Goal: Communication & Community: Answer question/provide support

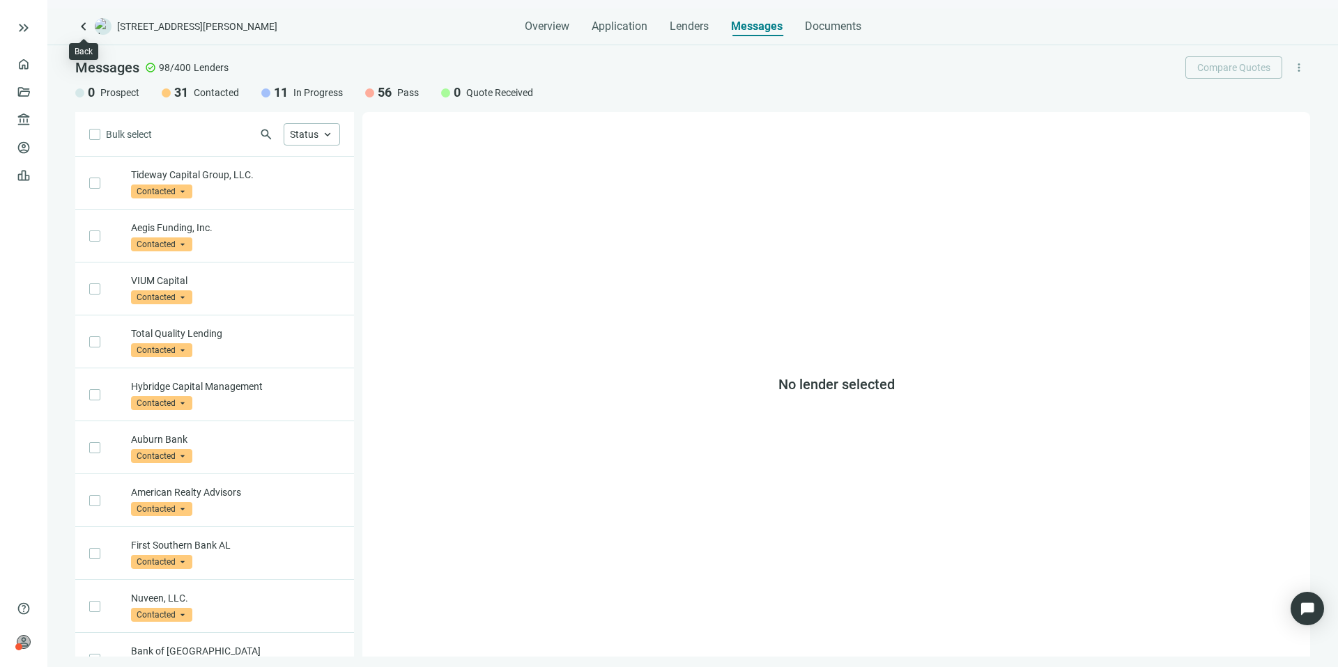
click at [80, 27] on span "keyboard_arrow_left" at bounding box center [83, 26] width 17 height 17
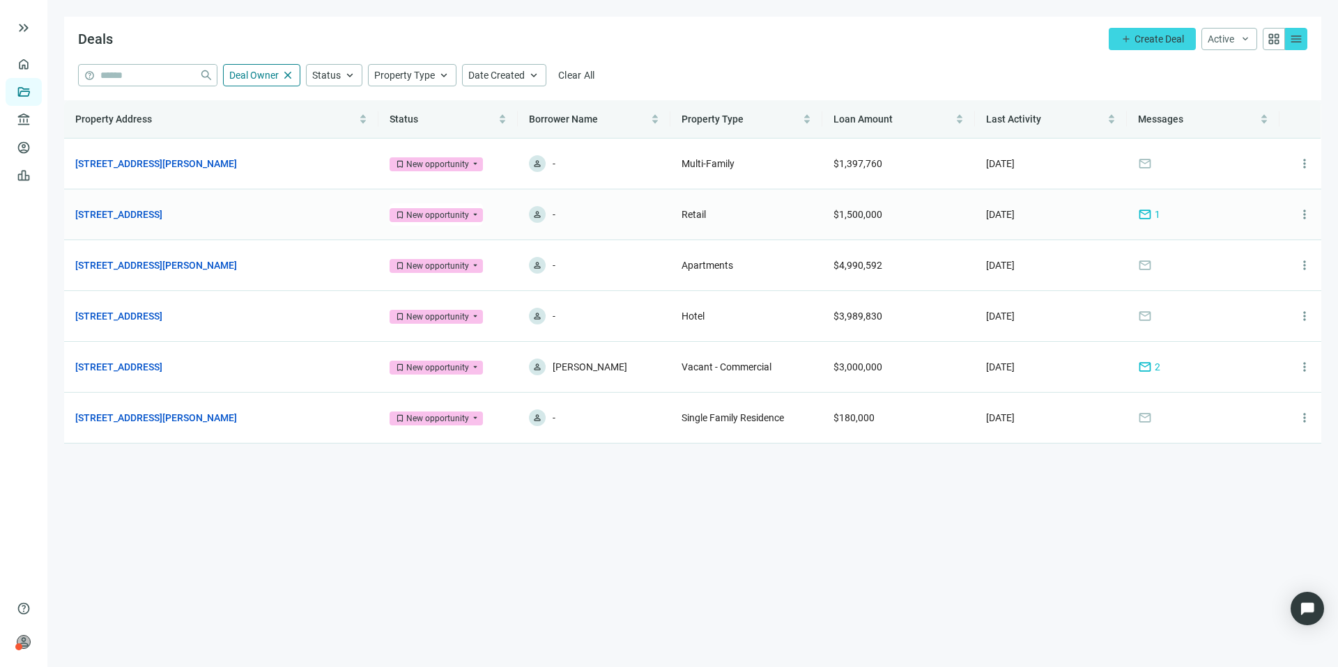
click at [1143, 213] on span "mail" at bounding box center [1145, 215] width 14 height 14
click at [203, 265] on link "[STREET_ADDRESS][PERSON_NAME]" at bounding box center [156, 265] width 162 height 15
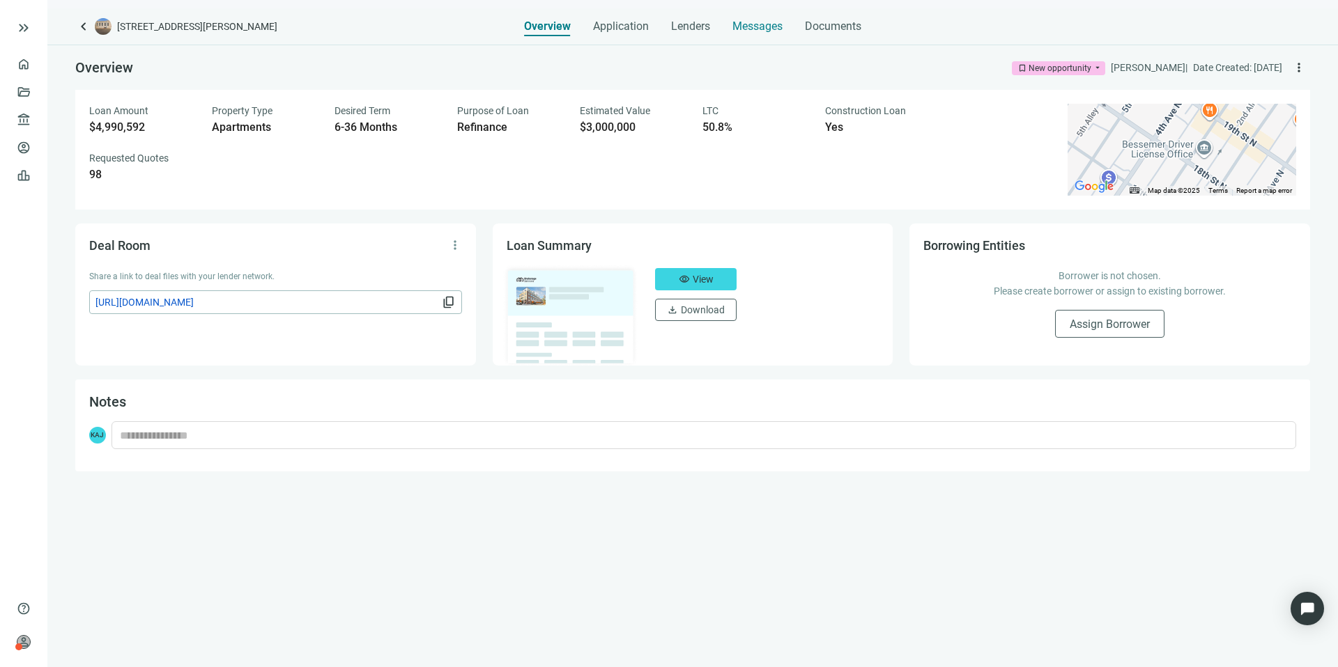
click at [764, 21] on span "Messages" at bounding box center [757, 26] width 50 height 13
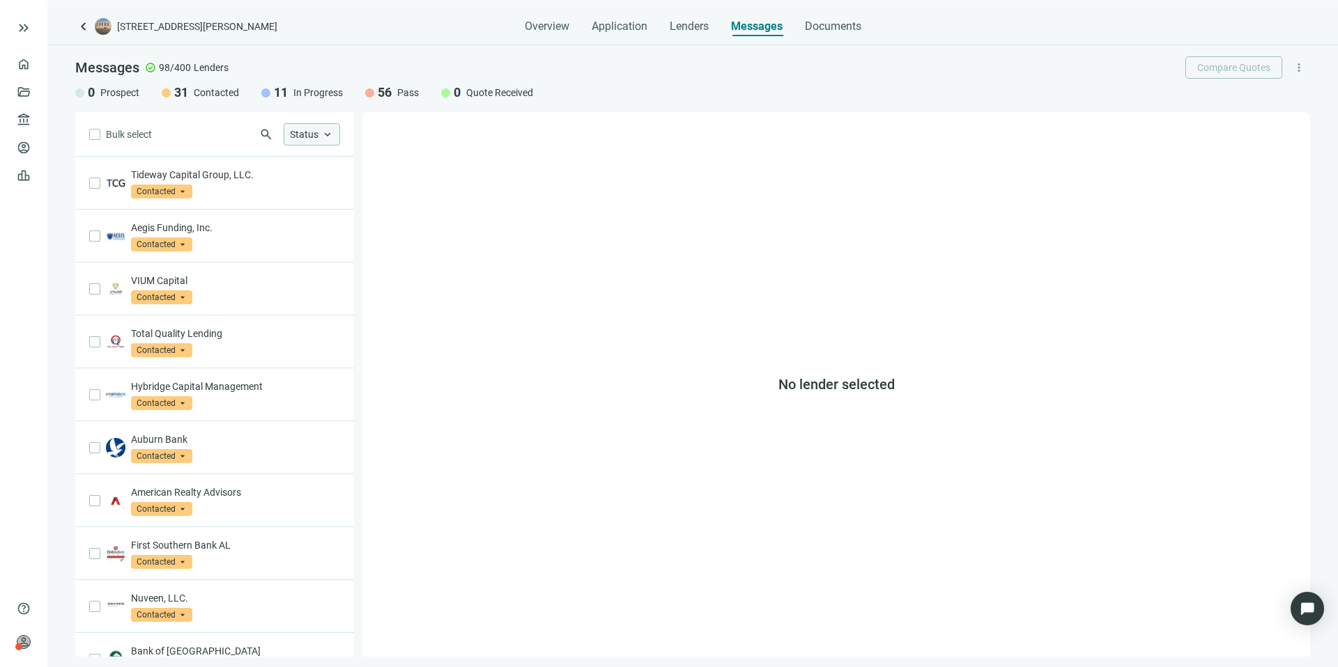
click at [296, 129] on span "Status" at bounding box center [304, 134] width 29 height 11
click at [325, 214] on span "In Progress" at bounding box center [339, 214] width 54 height 14
click at [202, 149] on div "Bulk select search Status close Prospect Only Contacted Only In Progress Only Q…" at bounding box center [214, 384] width 279 height 545
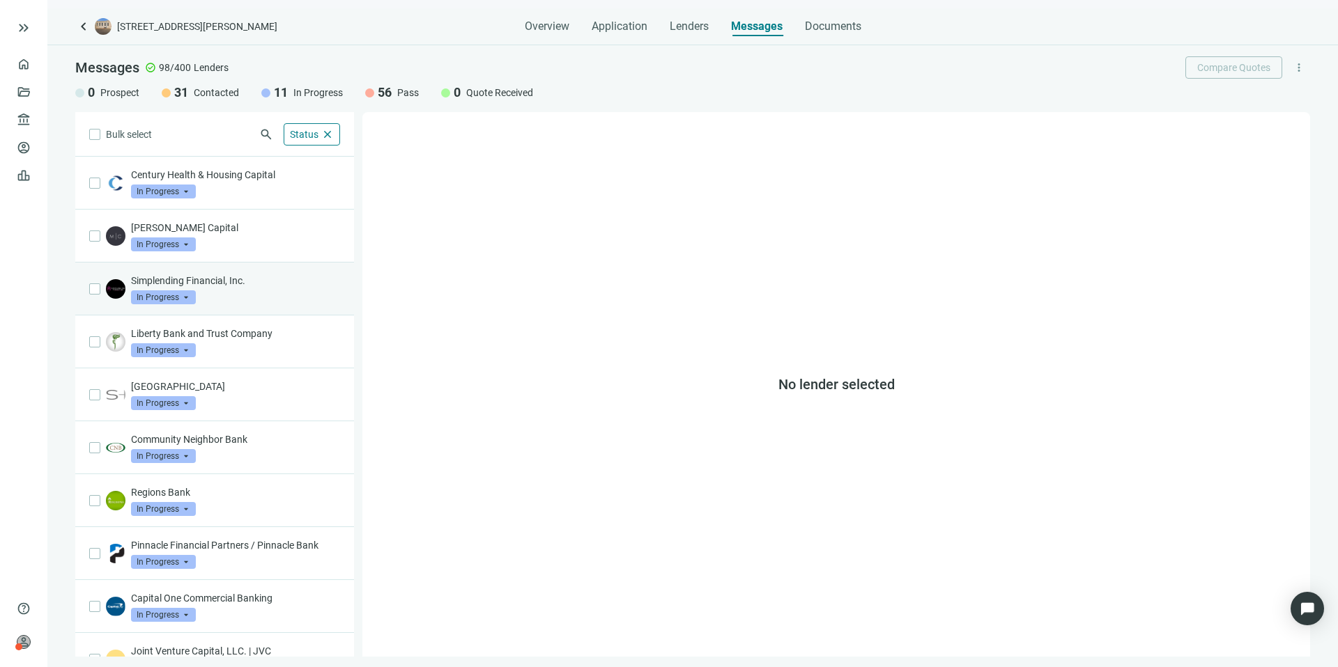
click at [252, 302] on div "Simplending Financial, Inc. In Progress arrow_drop_down" at bounding box center [235, 289] width 209 height 31
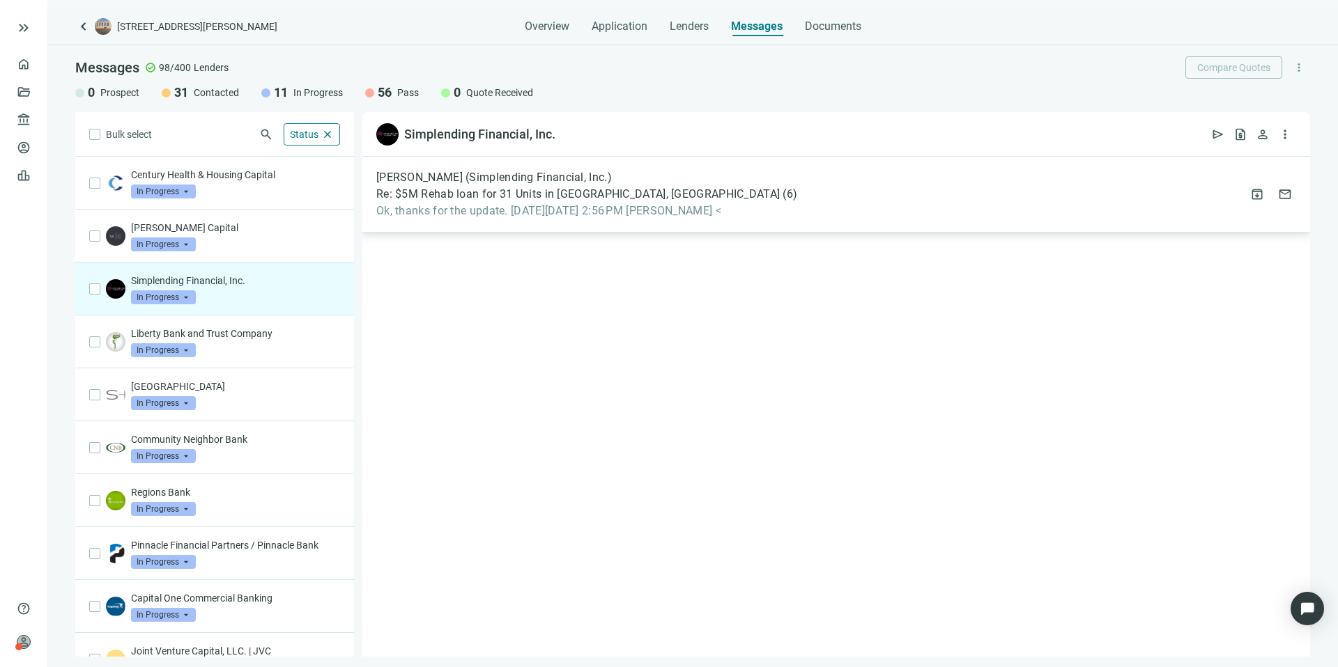
click at [804, 198] on div "Moises Basilio (Simplending Financial, Inc.) Re: $5M Rehab loan for 31 Units in…" at bounding box center [836, 195] width 948 height 76
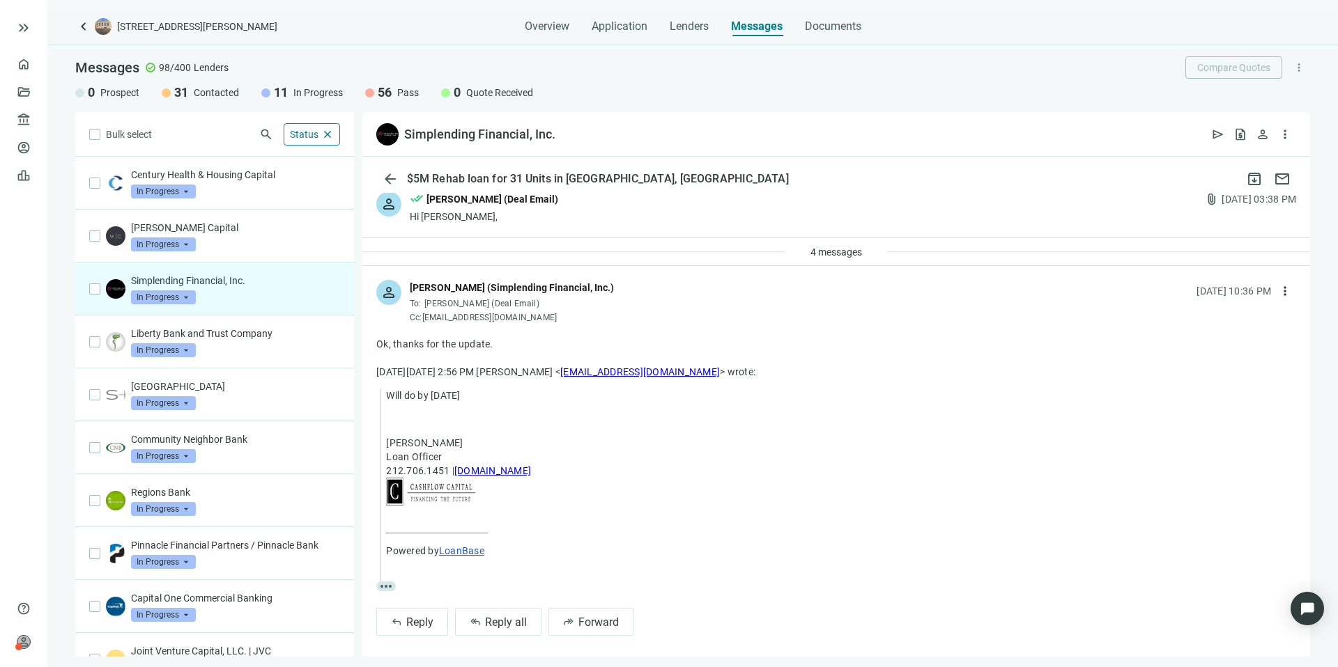
scroll to position [8, 0]
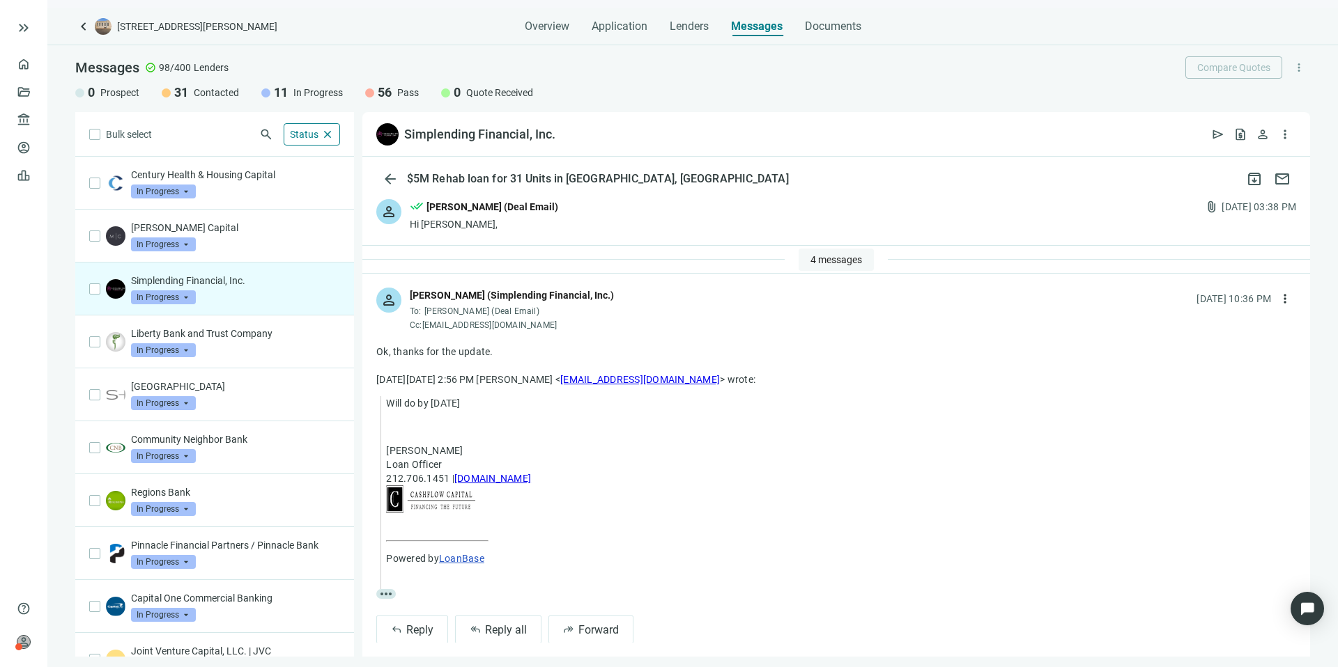
click at [810, 263] on span "4 messages" at bounding box center [836, 259] width 52 height 11
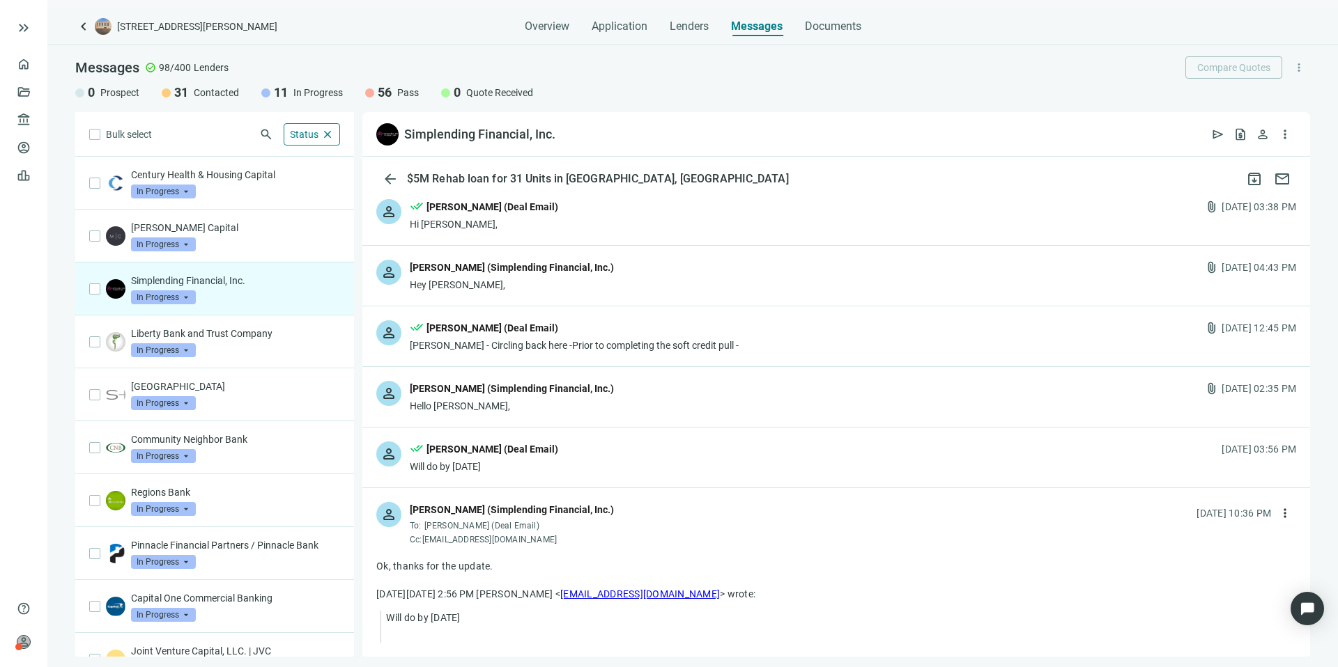
click at [638, 394] on div "person Moises Basilio (Simplending Financial, Inc.) Hello Kevin, attach_file 09…" at bounding box center [836, 397] width 948 height 60
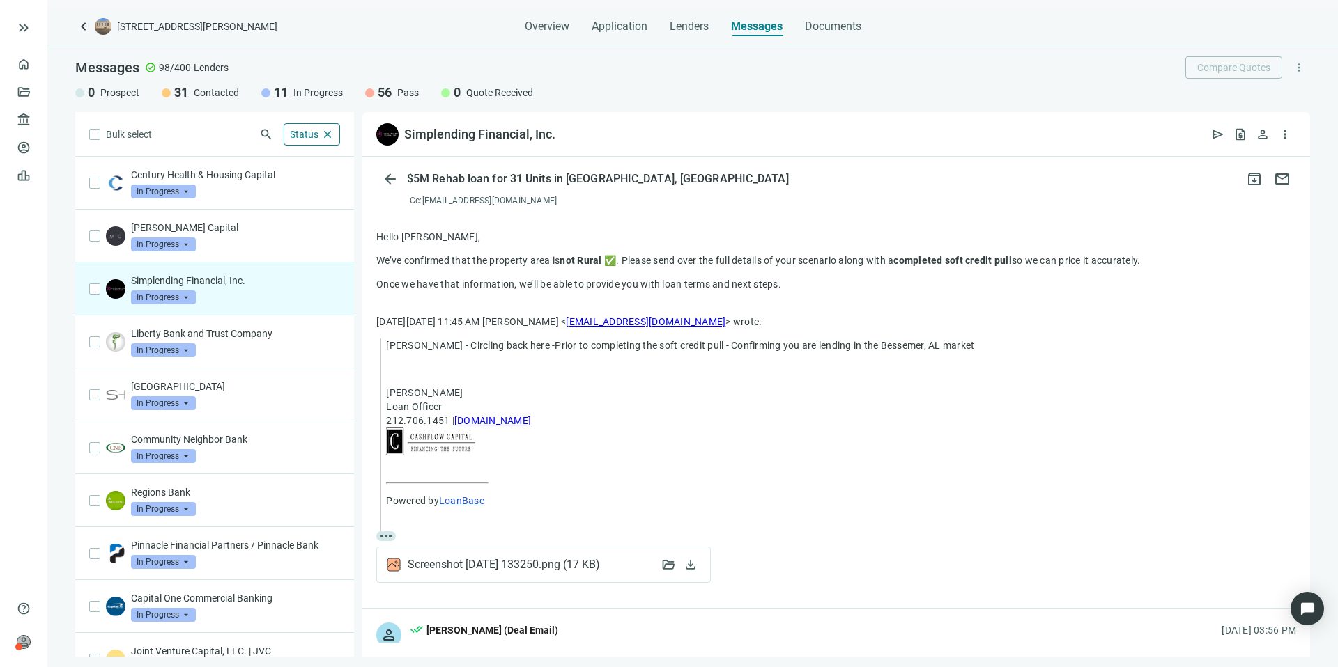
scroll to position [281, 0]
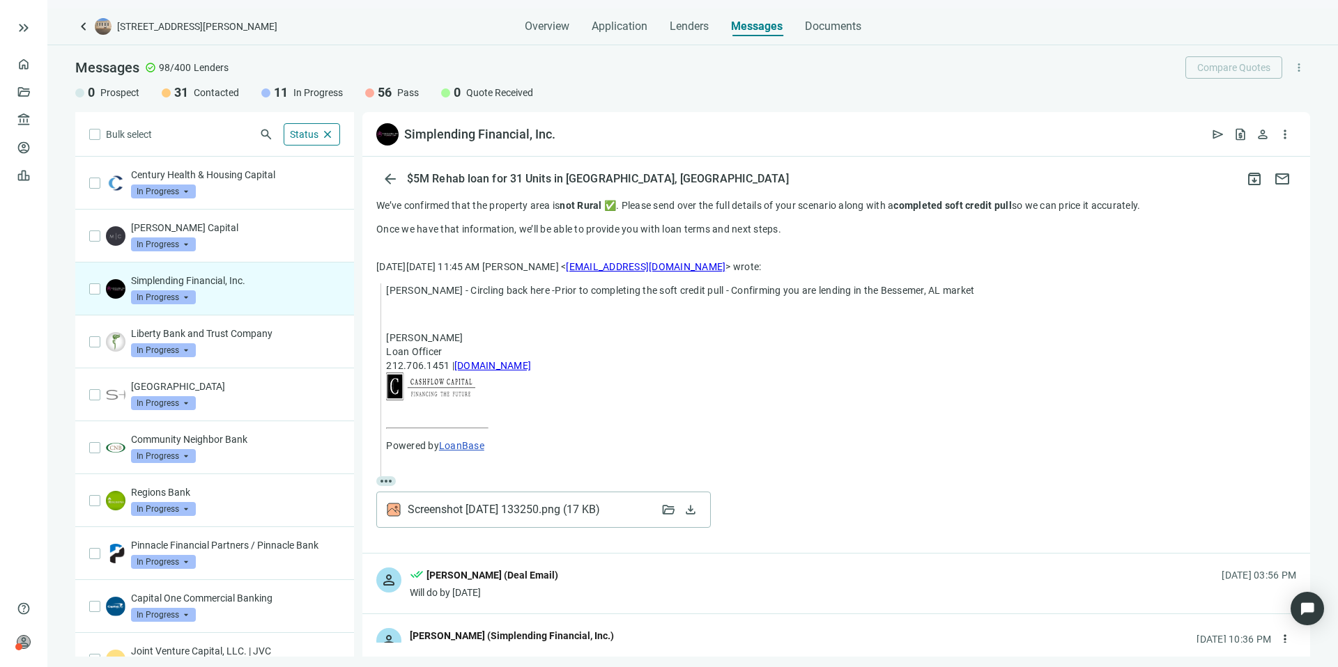
click at [603, 509] on span "( 17 KB )" at bounding box center [582, 510] width 45 height 14
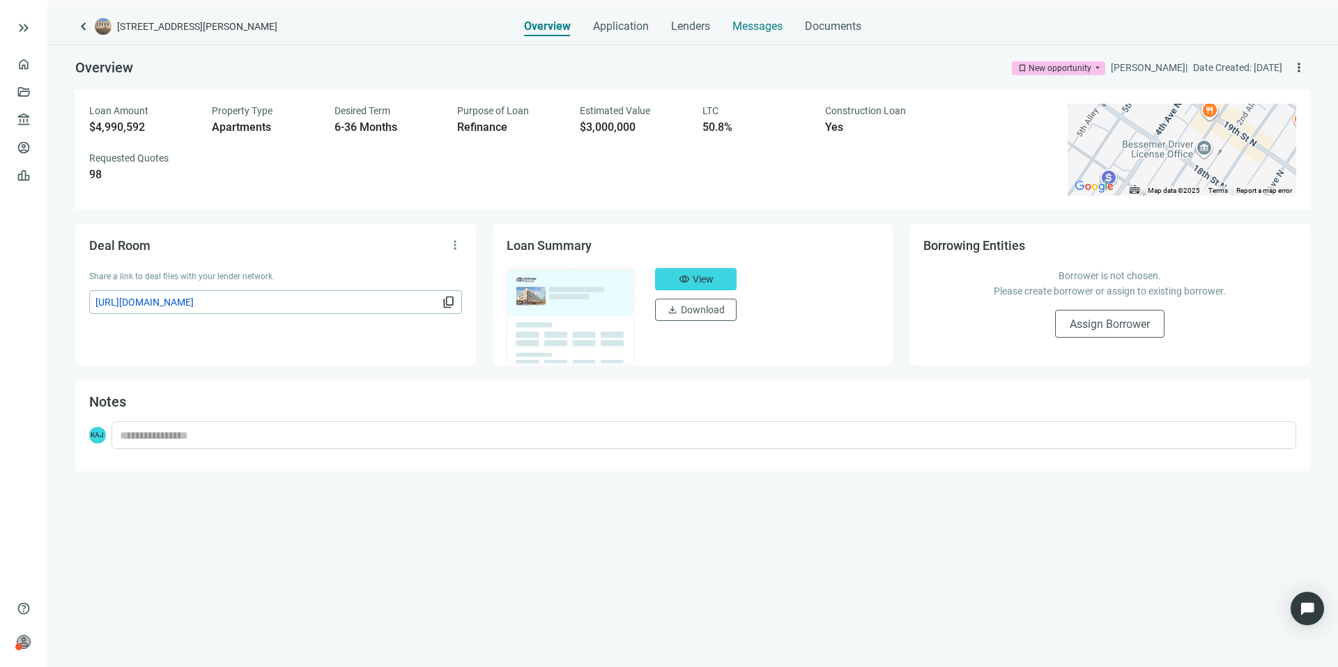
click at [748, 17] on div "Messages" at bounding box center [757, 22] width 50 height 28
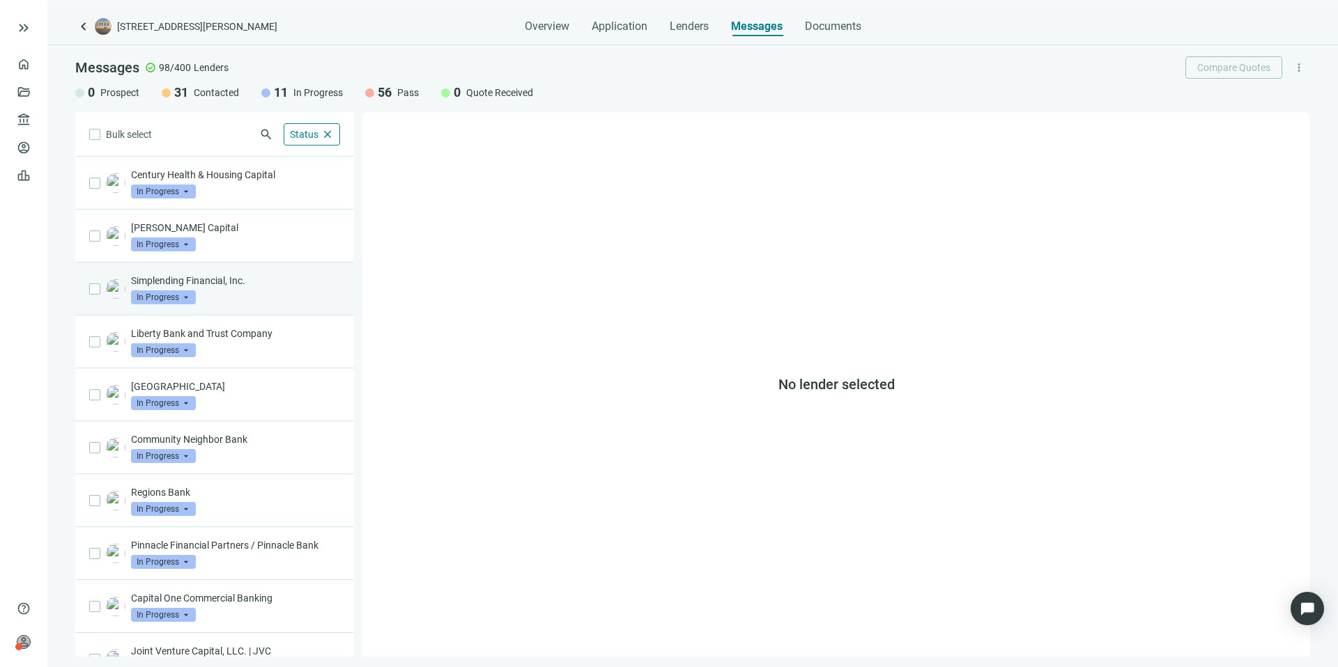
click at [224, 281] on p "Simplending Financial, Inc." at bounding box center [235, 281] width 209 height 14
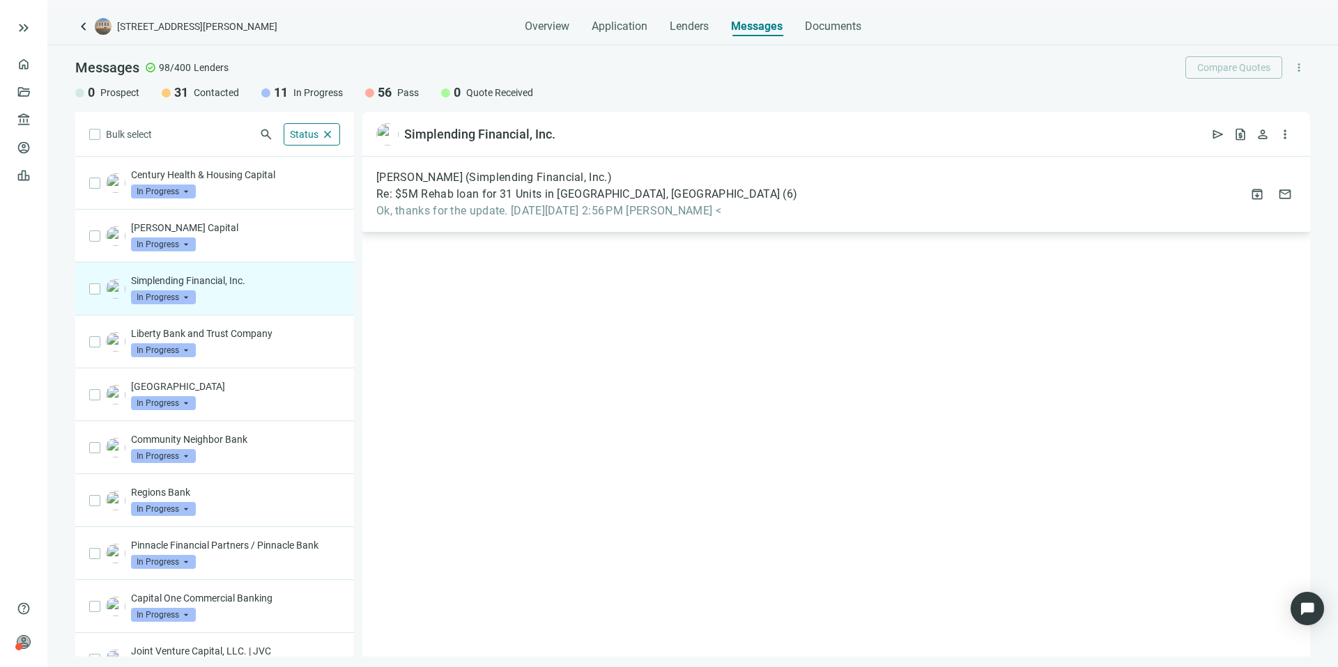
click at [731, 179] on div "[PERSON_NAME] (Simplending Financial, Inc.)" at bounding box center [586, 178] width 421 height 14
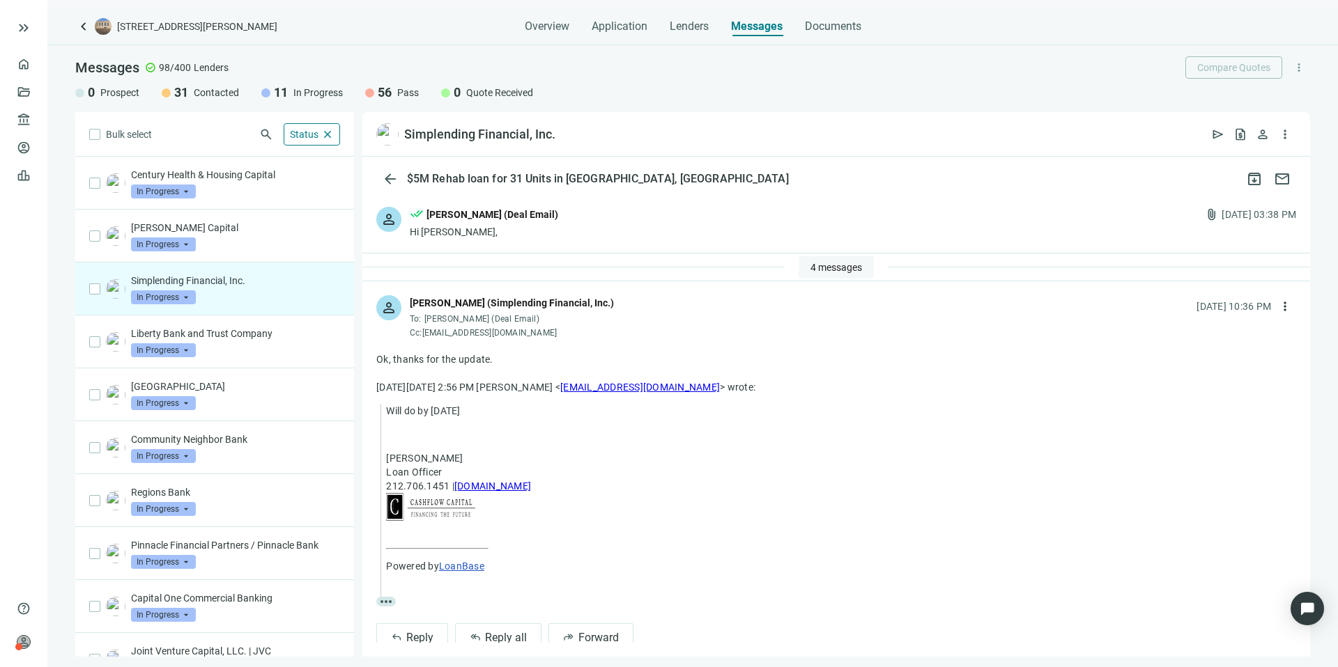
click at [834, 266] on span "4 messages" at bounding box center [836, 267] width 52 height 11
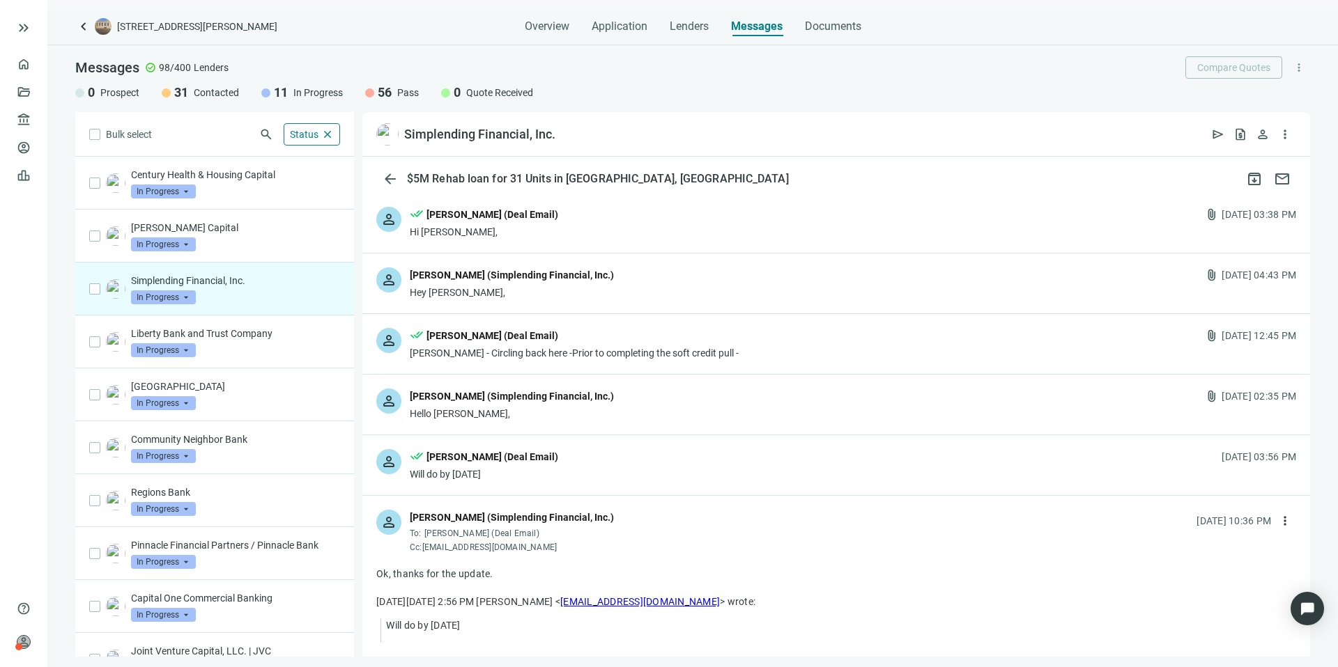
click at [998, 229] on div "person done_all Kevin A Jones (Deal Email) Hi Moises, attach_file 08.07.2025, 0…" at bounding box center [836, 223] width 948 height 60
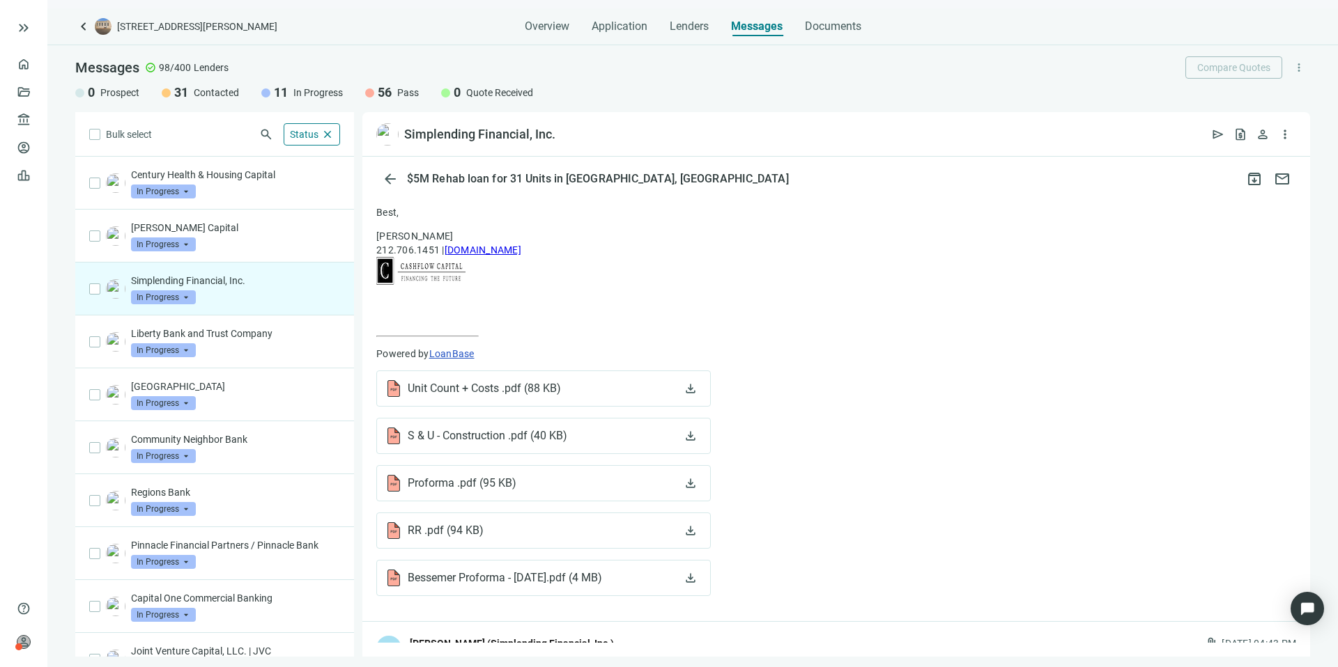
scroll to position [578, 0]
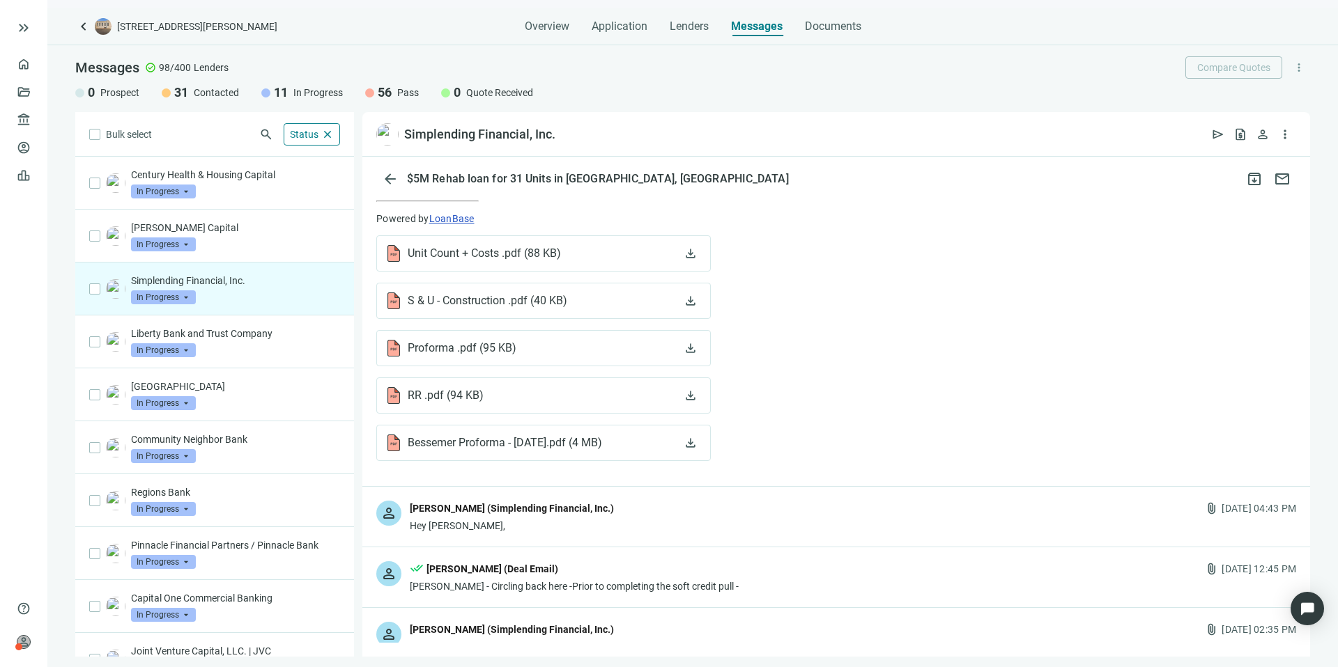
click at [964, 505] on div "person Moises Basilio (Simplending Financial, Inc.) Hey Kevin, attach_file 08.0…" at bounding box center [836, 517] width 948 height 60
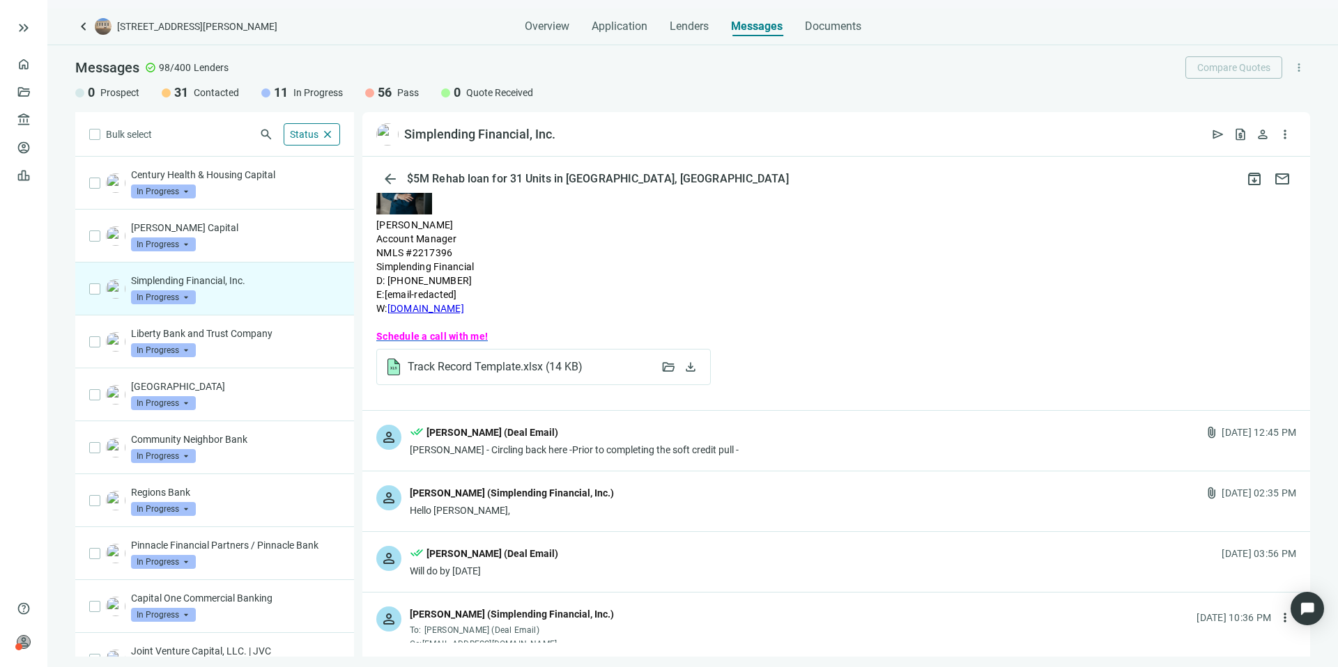
scroll to position [1884, 0]
click at [578, 433] on div "done_all Kevin A Jones (Deal Email)" at bounding box center [574, 433] width 329 height 18
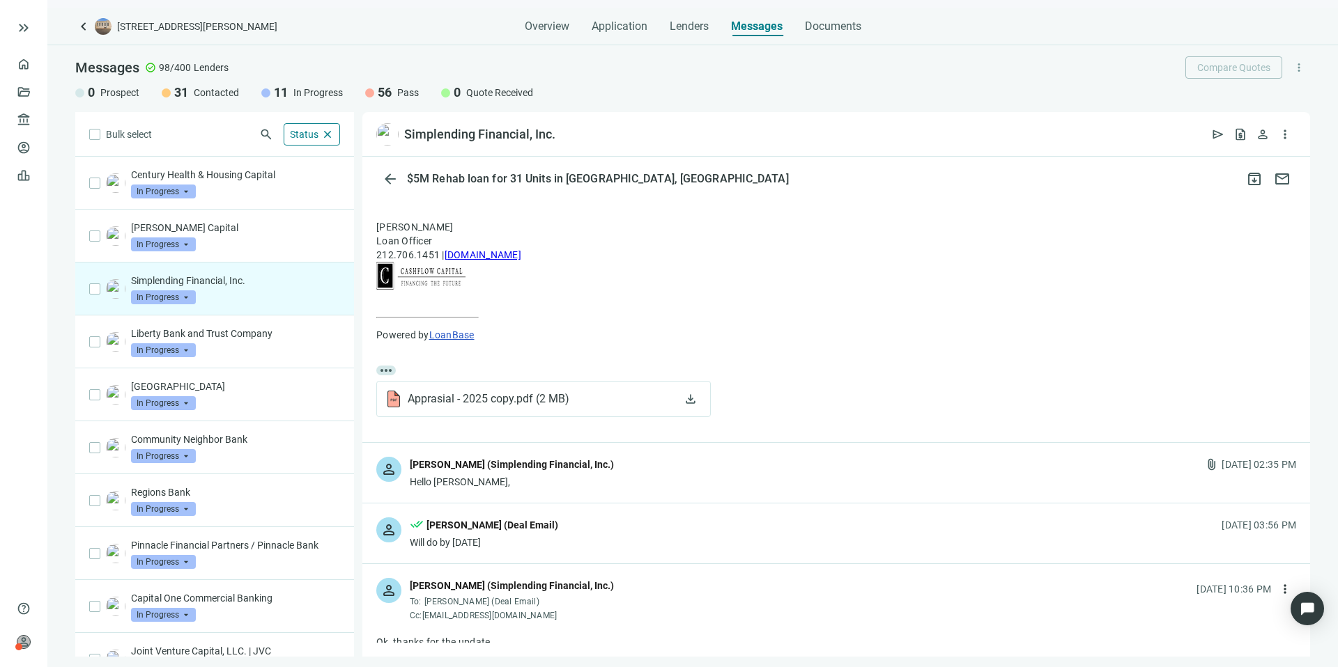
scroll to position [2318, 0]
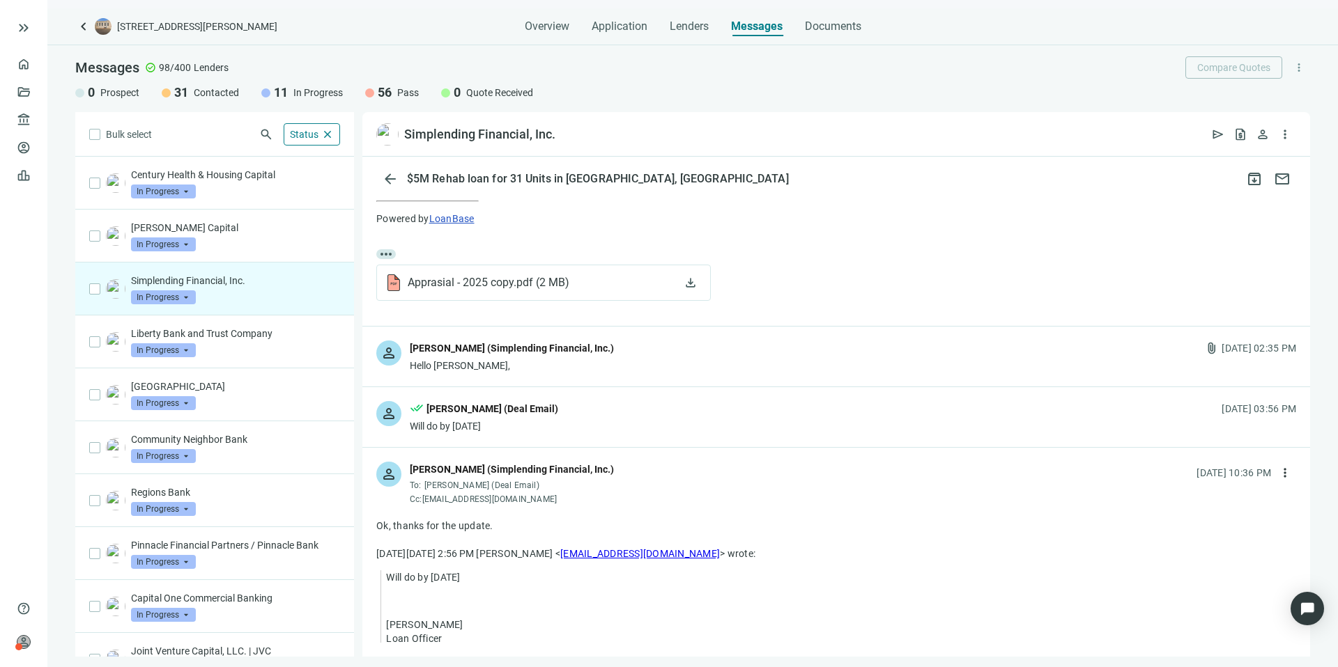
click at [732, 369] on div "person Moises Basilio (Simplending Financial, Inc.) Hello Kevin, attach_file 09…" at bounding box center [836, 357] width 948 height 60
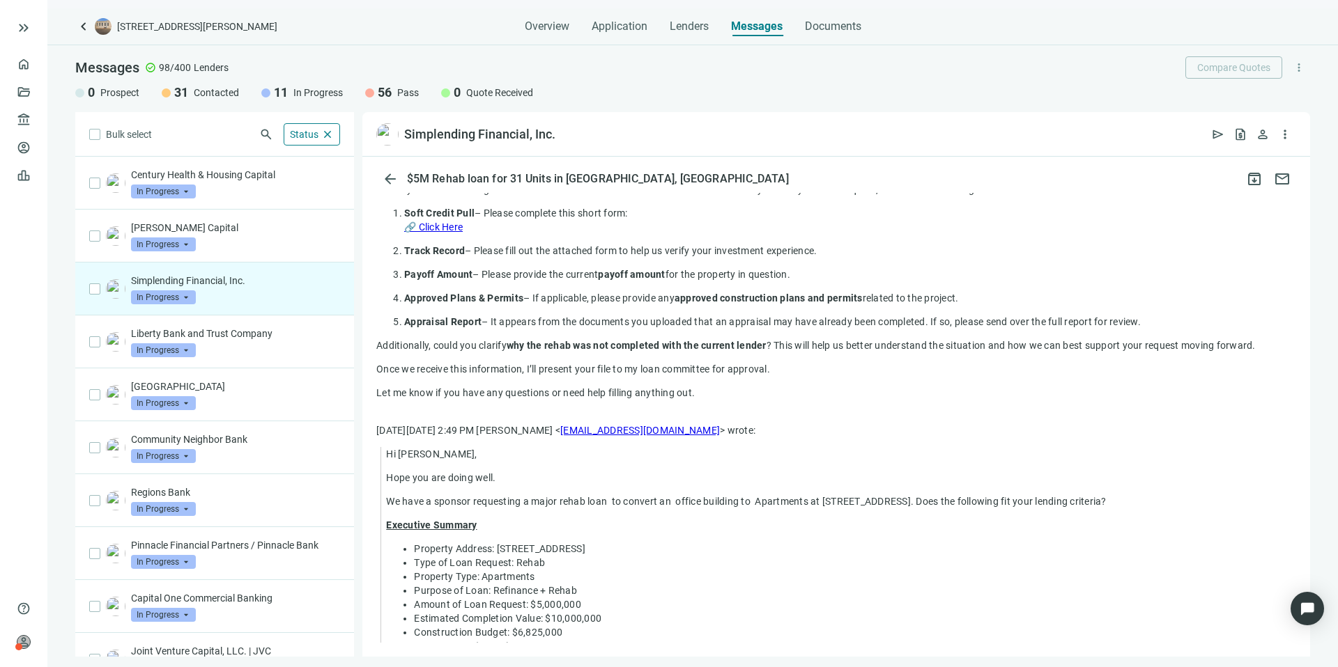
scroll to position [883, 0]
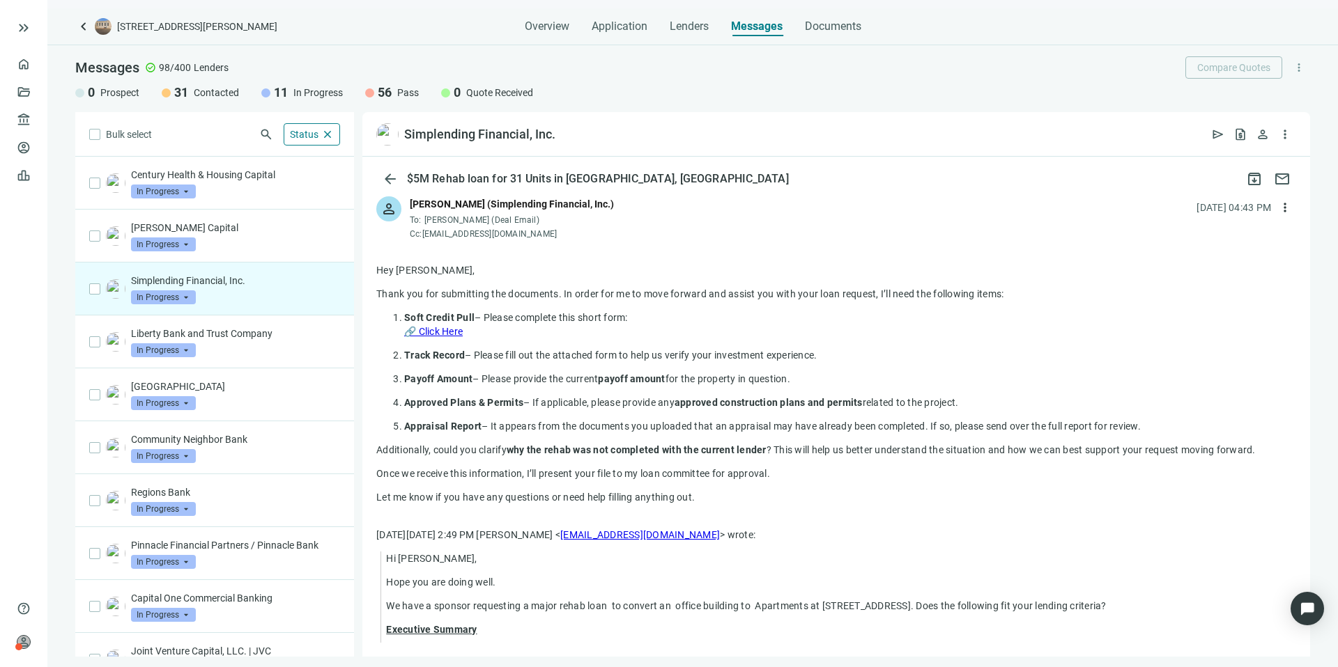
click at [449, 330] on link "🔗 Click Here" at bounding box center [433, 331] width 59 height 11
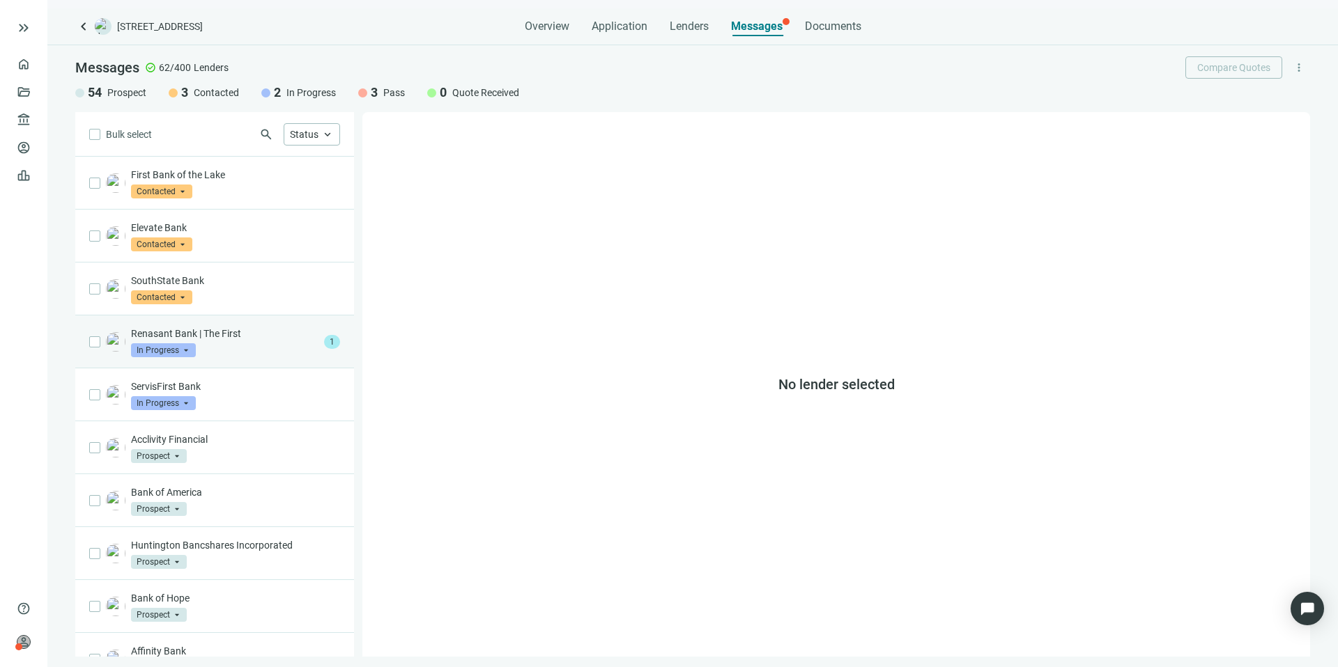
click at [275, 331] on p "Renasant Bank | The First" at bounding box center [224, 334] width 187 height 14
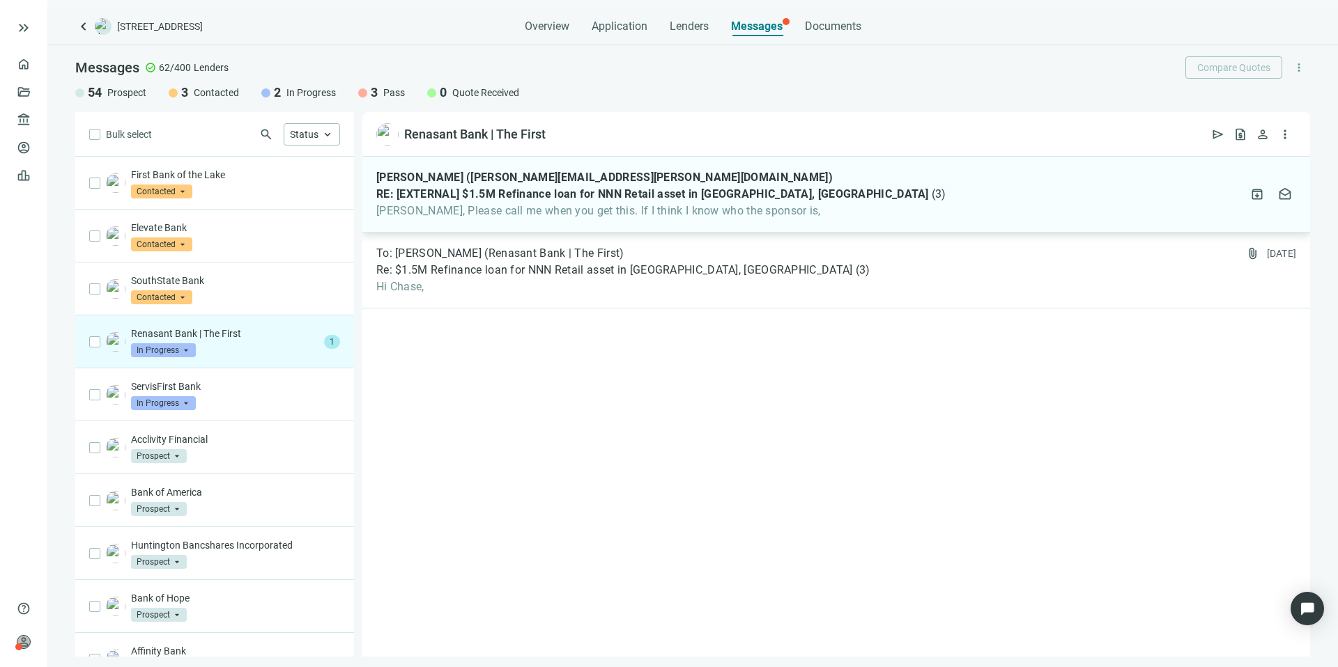
click at [803, 200] on div "[PERSON_NAME] ([PERSON_NAME][EMAIL_ADDRESS][PERSON_NAME][DOMAIN_NAME]) RE: [EXT…" at bounding box center [836, 195] width 948 height 76
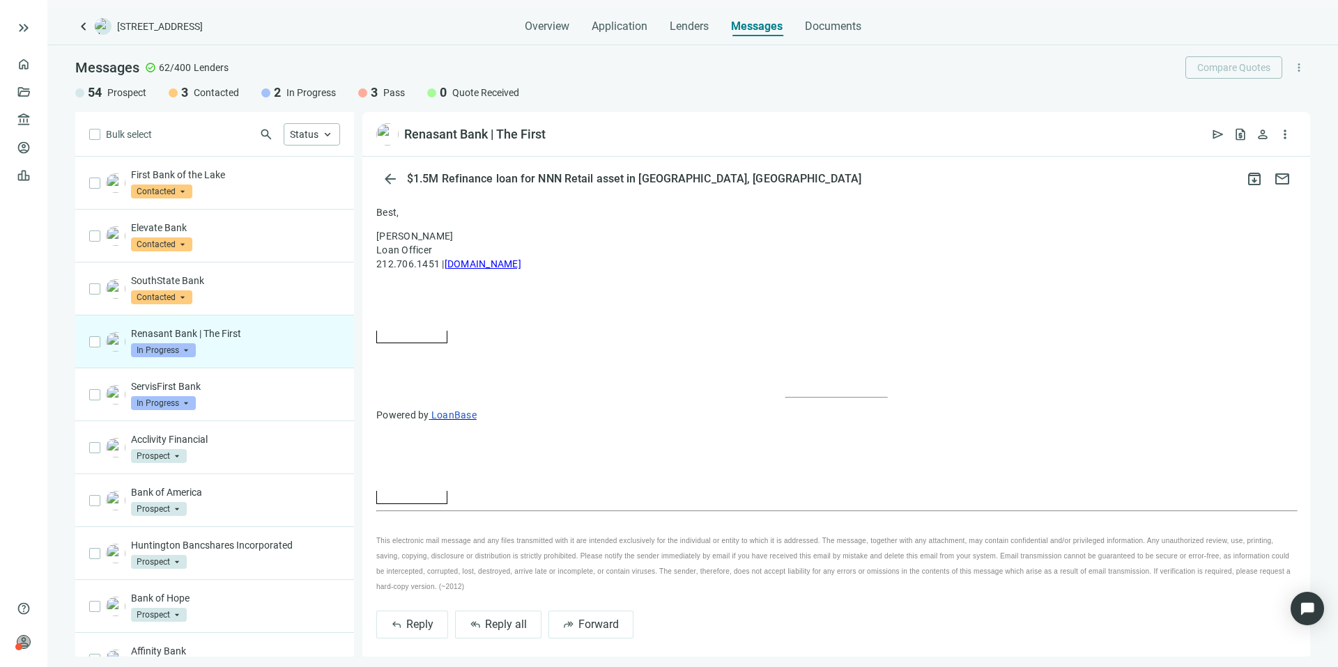
scroll to position [961, 0]
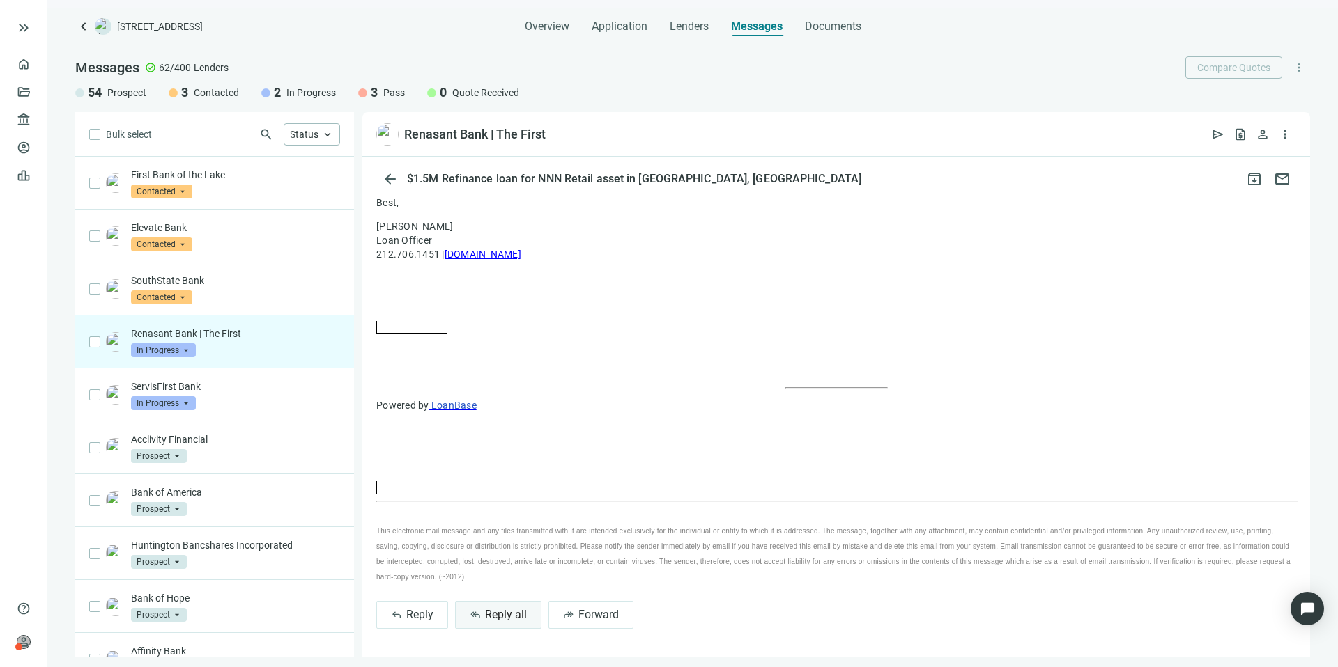
click at [508, 617] on span "Reply all" at bounding box center [506, 614] width 42 height 13
type textarea "**********"
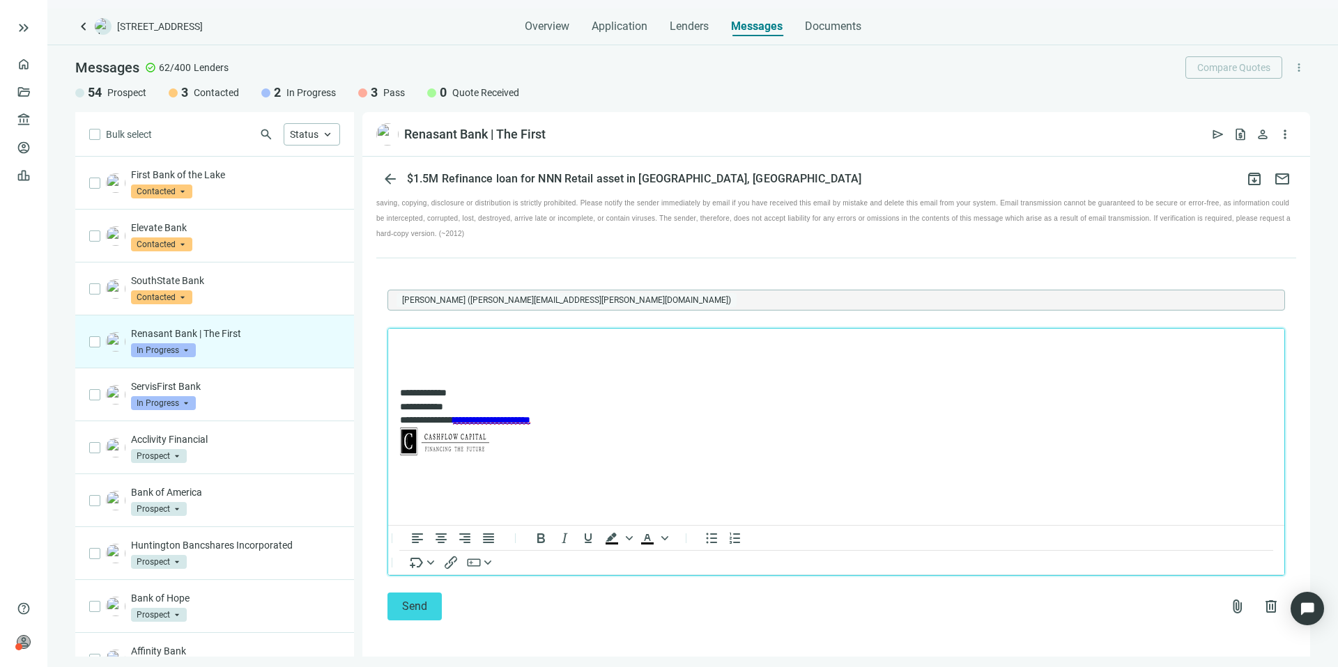
scroll to position [1307, 0]
click at [402, 605] on span "Send" at bounding box center [414, 603] width 25 height 13
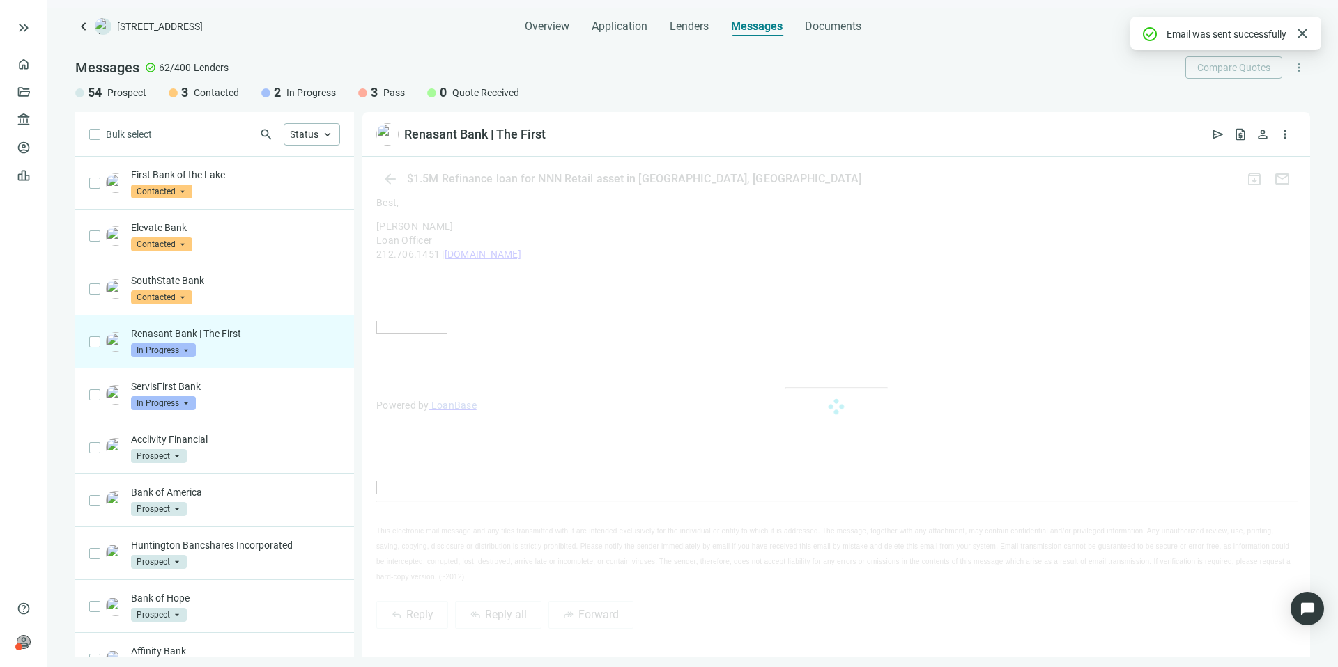
scroll to position [1262, 0]
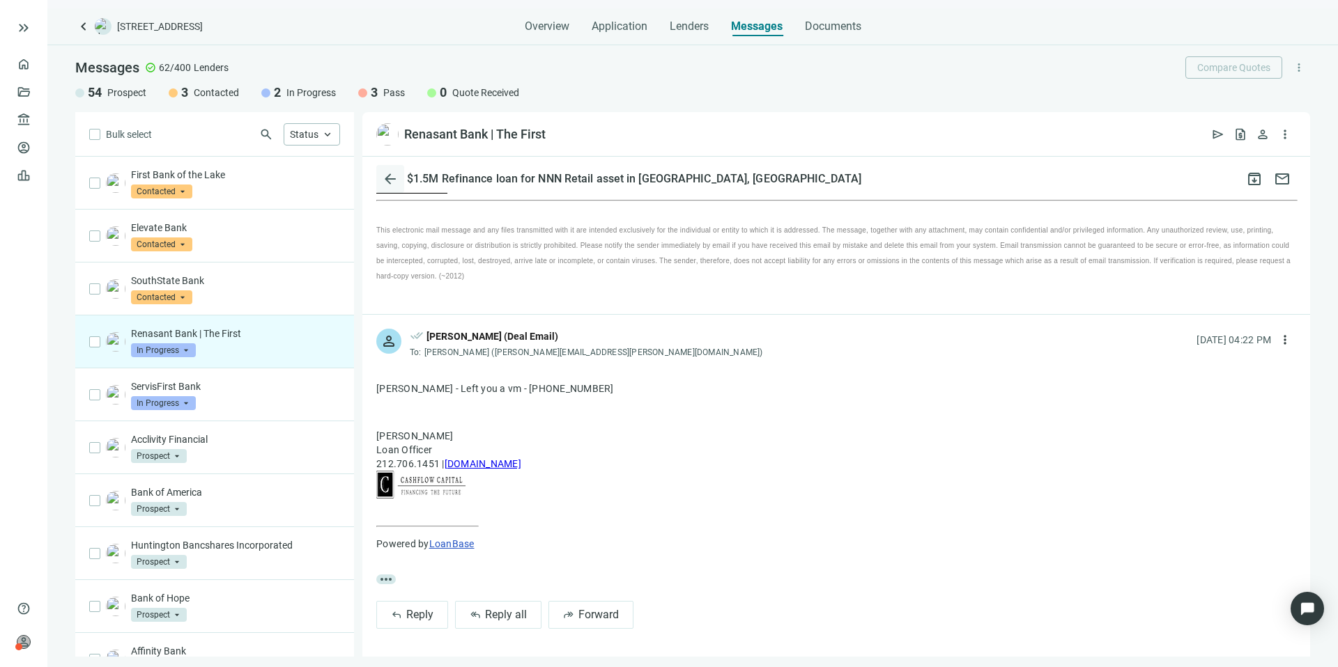
click at [384, 173] on span "arrow_back" at bounding box center [390, 179] width 17 height 17
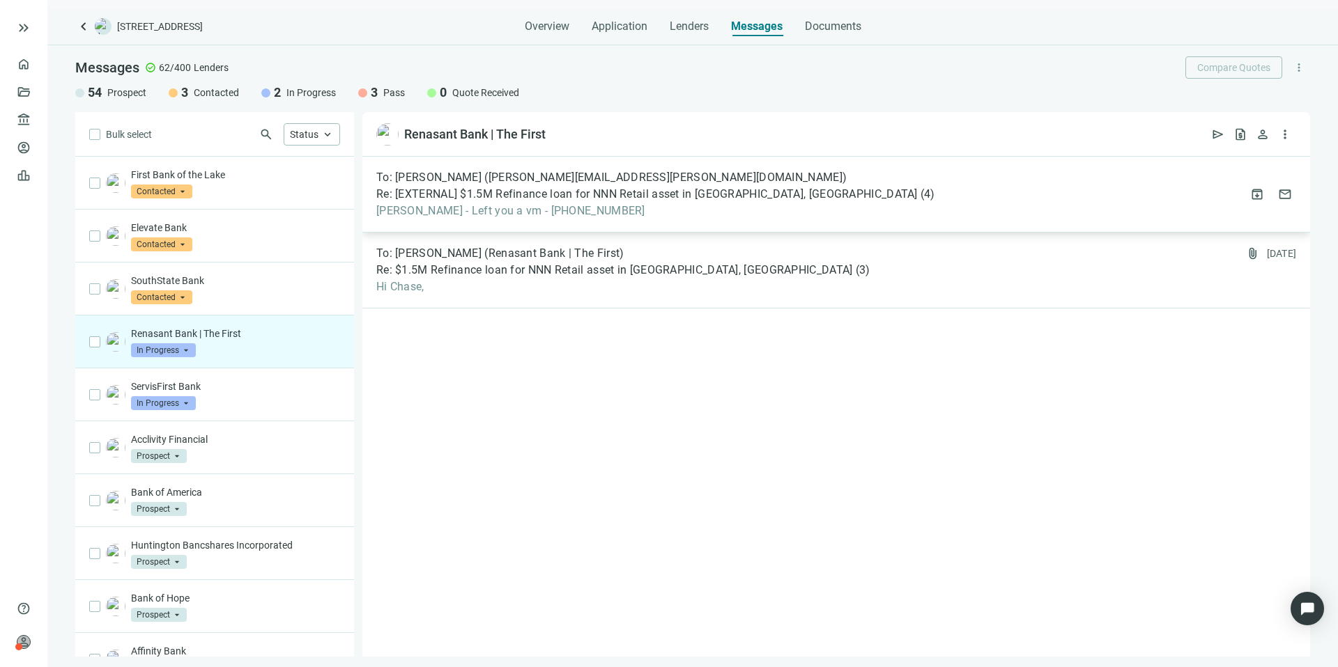
click at [741, 207] on span "Galen - Left you a vm - 212 706 1451" at bounding box center [655, 211] width 559 height 14
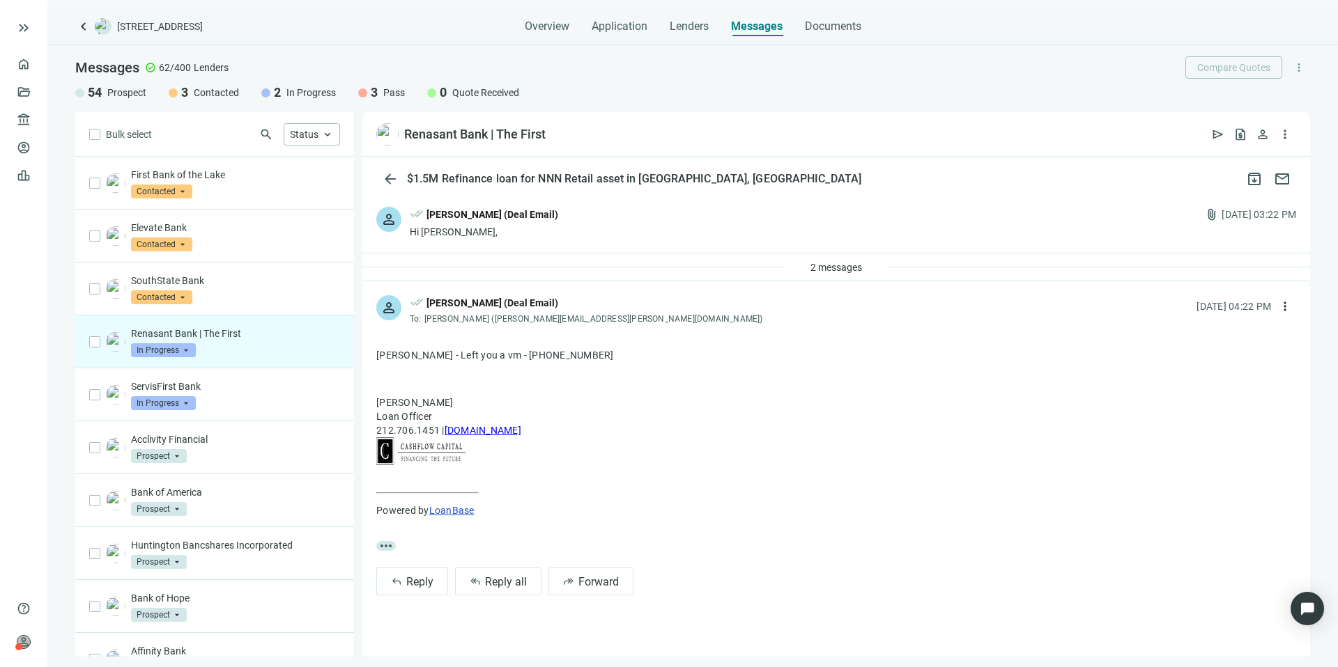
click at [558, 268] on div "2 messages" at bounding box center [836, 268] width 948 height 28
click at [852, 265] on span "2 messages" at bounding box center [836, 267] width 52 height 11
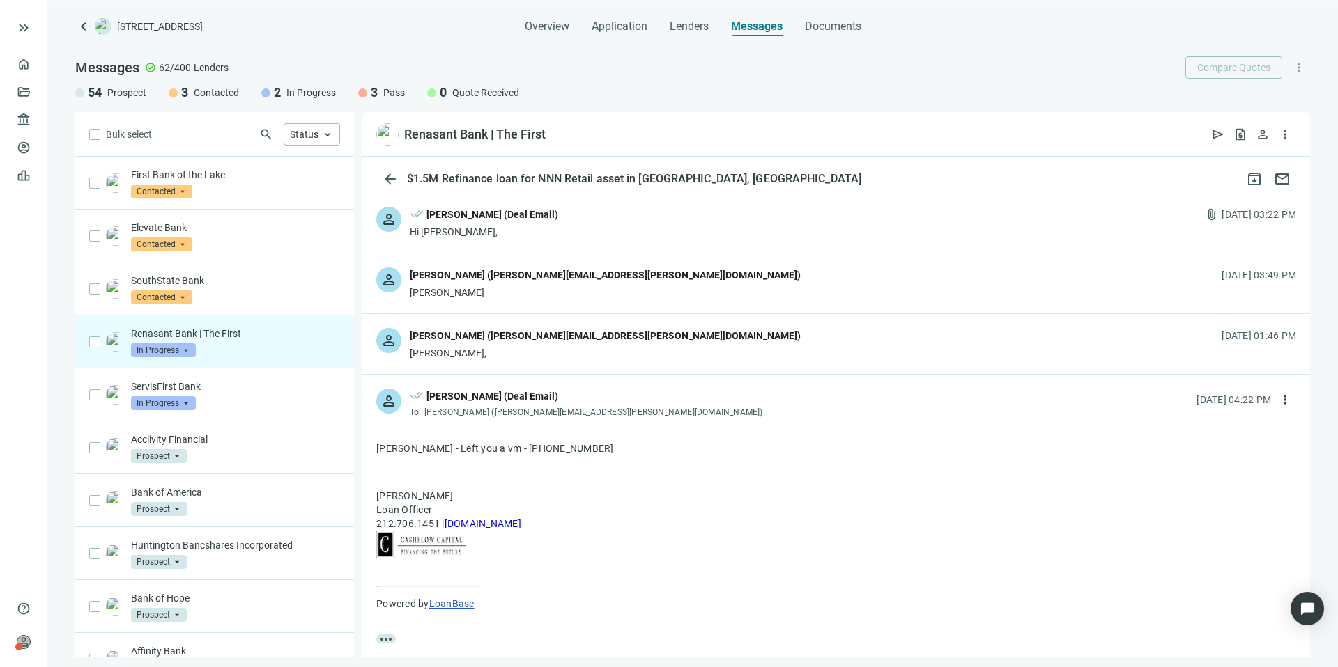
click at [694, 334] on div "person Galen Hobbs (galen.hobbs@renasant.com) Kevin, 09.07.2025, 01:46 PM" at bounding box center [836, 344] width 948 height 60
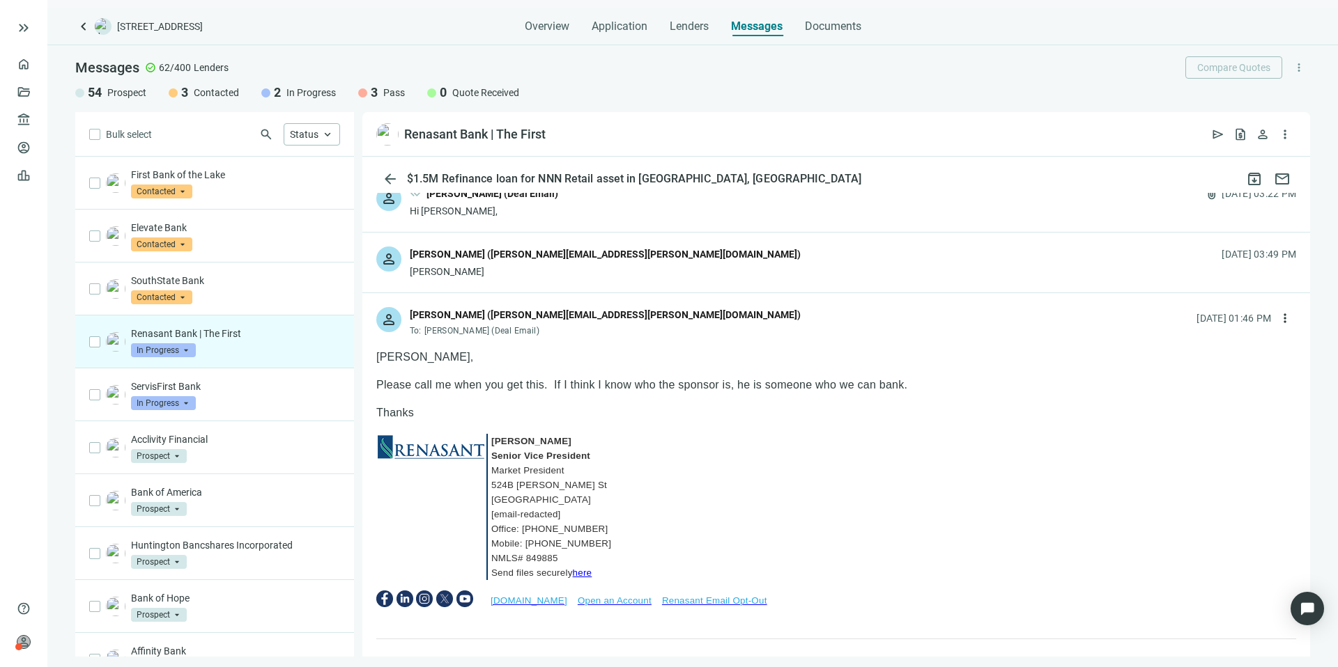
scroll to position [28, 0]
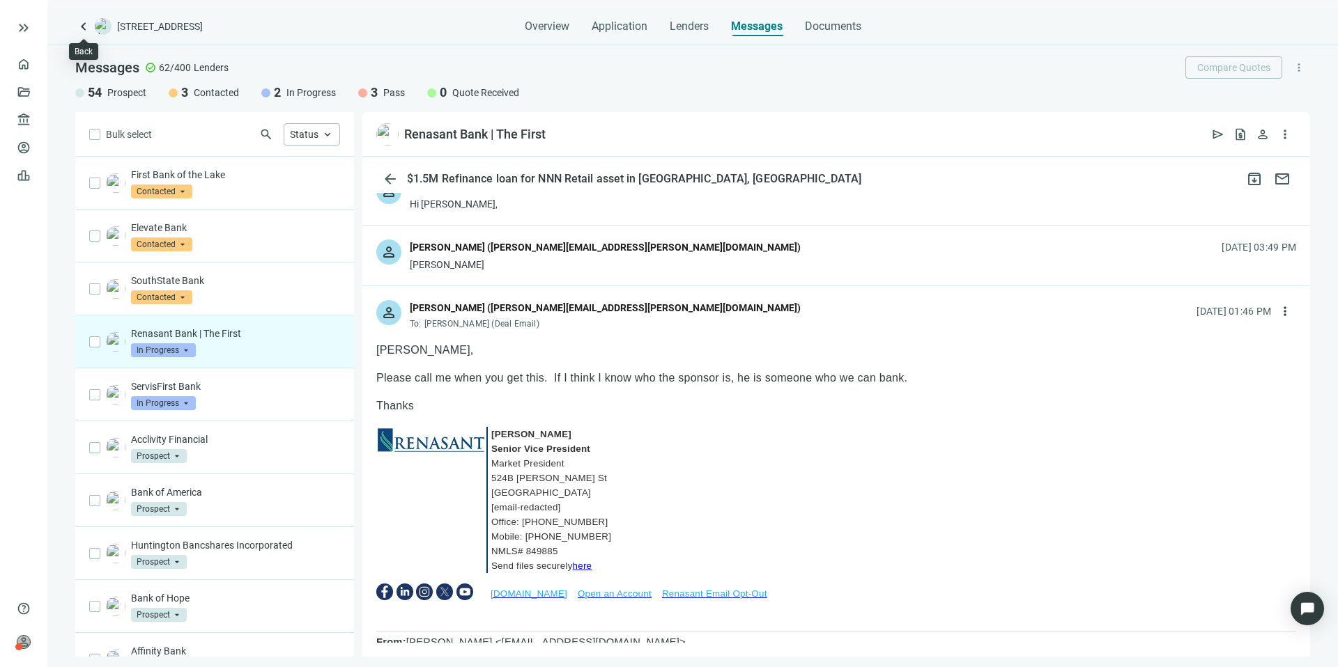
click at [85, 26] on span "keyboard_arrow_left" at bounding box center [83, 26] width 17 height 17
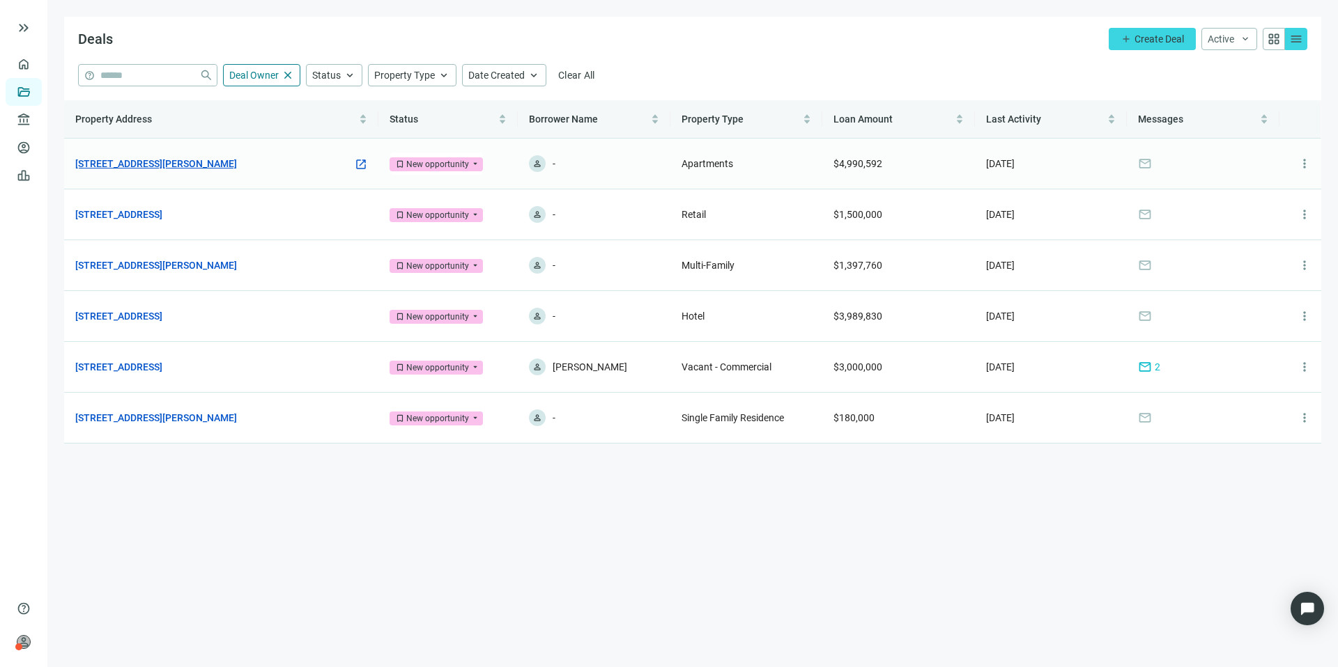
click at [203, 166] on link "[STREET_ADDRESS][PERSON_NAME]" at bounding box center [156, 163] width 162 height 15
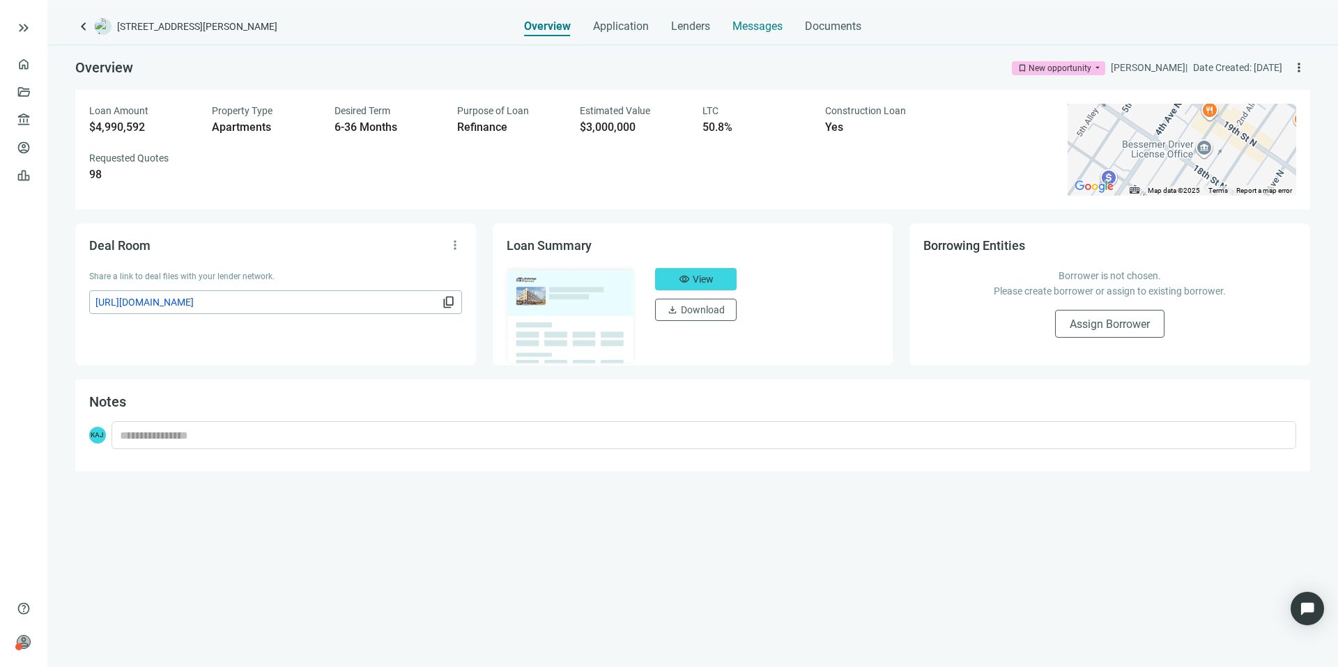
click at [771, 29] on span "Messages" at bounding box center [757, 26] width 50 height 13
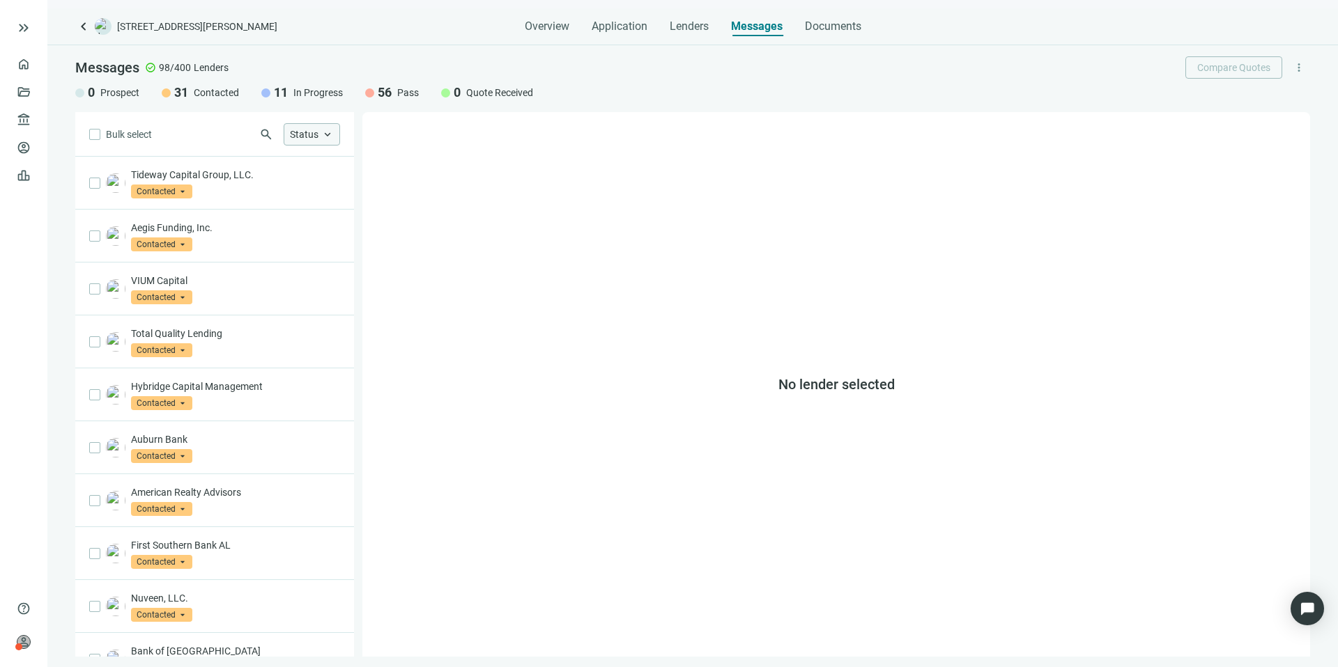
click at [295, 138] on span "Status" at bounding box center [304, 134] width 29 height 11
click at [309, 210] on span "In Progress Only" at bounding box center [338, 213] width 68 height 15
click at [208, 148] on div "Bulk select search Status close Prospect Only Contacted Only In Progress Only Q…" at bounding box center [214, 384] width 279 height 545
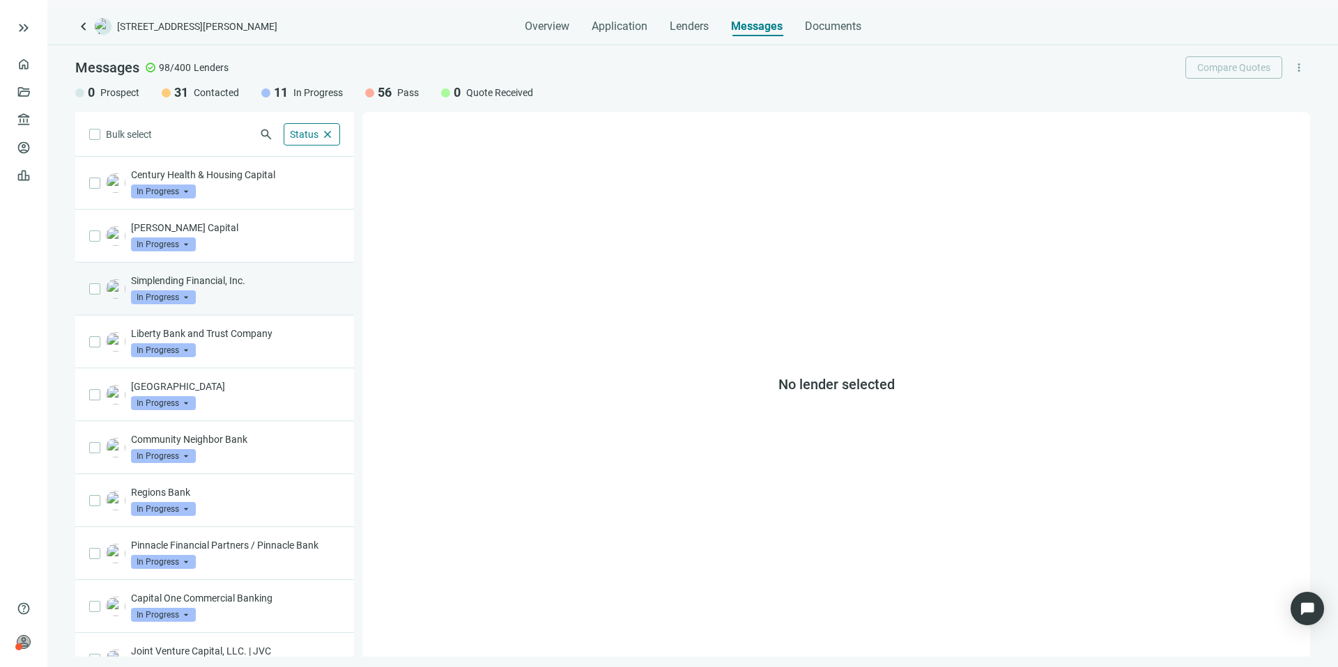
click at [210, 284] on p "Simplending Financial, Inc." at bounding box center [235, 281] width 209 height 14
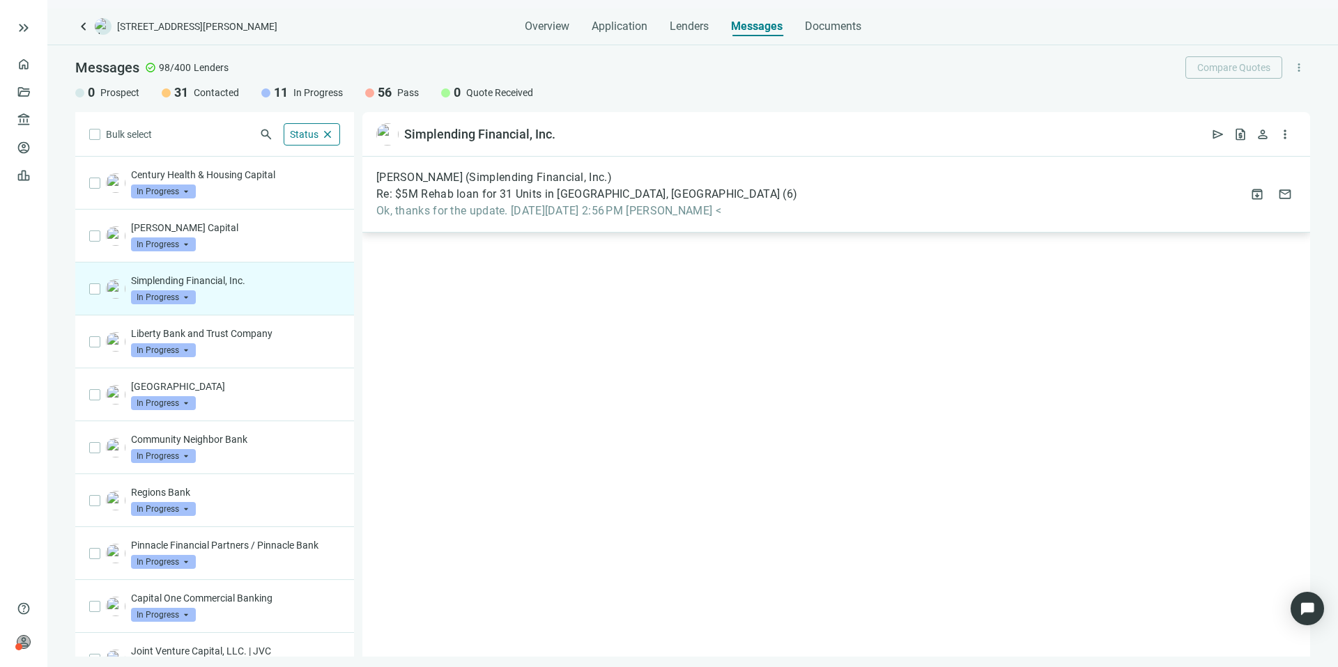
click at [1125, 181] on div "Moises Basilio (Simplending Financial, Inc.) Re: $5M Rehab loan for 31 Units in…" at bounding box center [836, 195] width 948 height 76
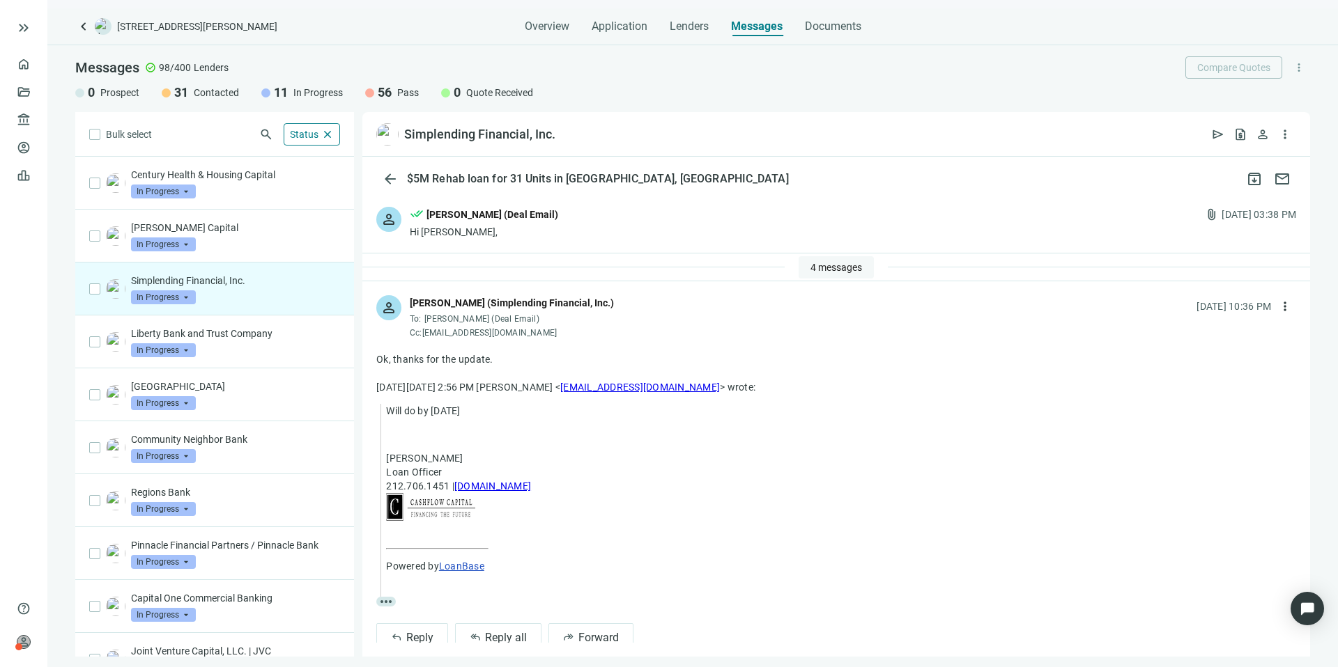
click at [852, 269] on span "4 messages" at bounding box center [836, 267] width 52 height 11
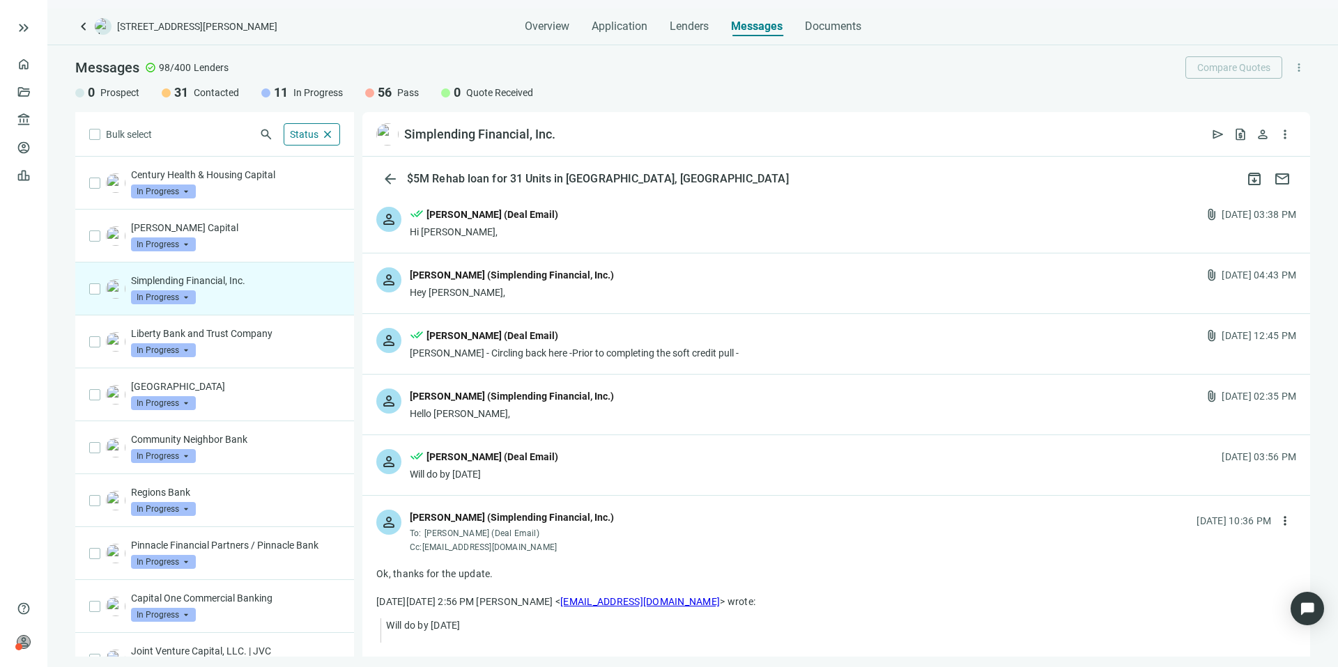
click at [665, 226] on div "person done_all Kevin A Jones (Deal Email) Hi Moises, attach_file 08.07.2025, 0…" at bounding box center [836, 223] width 948 height 60
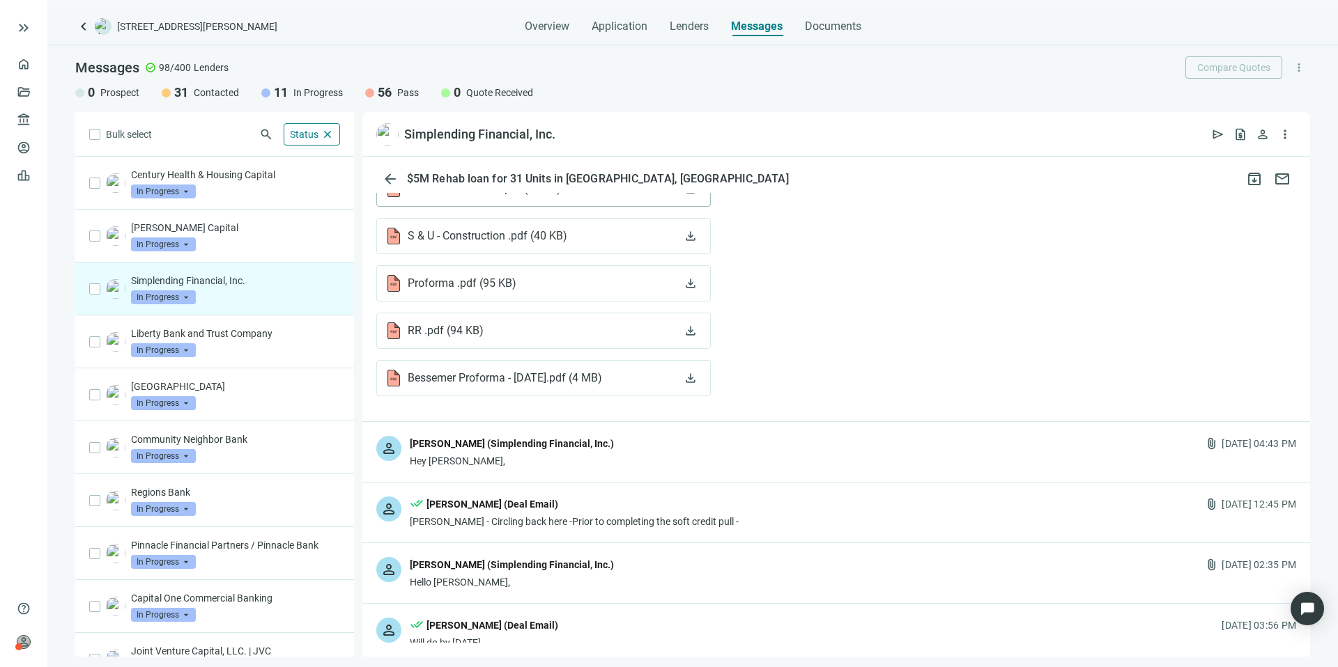
scroll to position [702, 0]
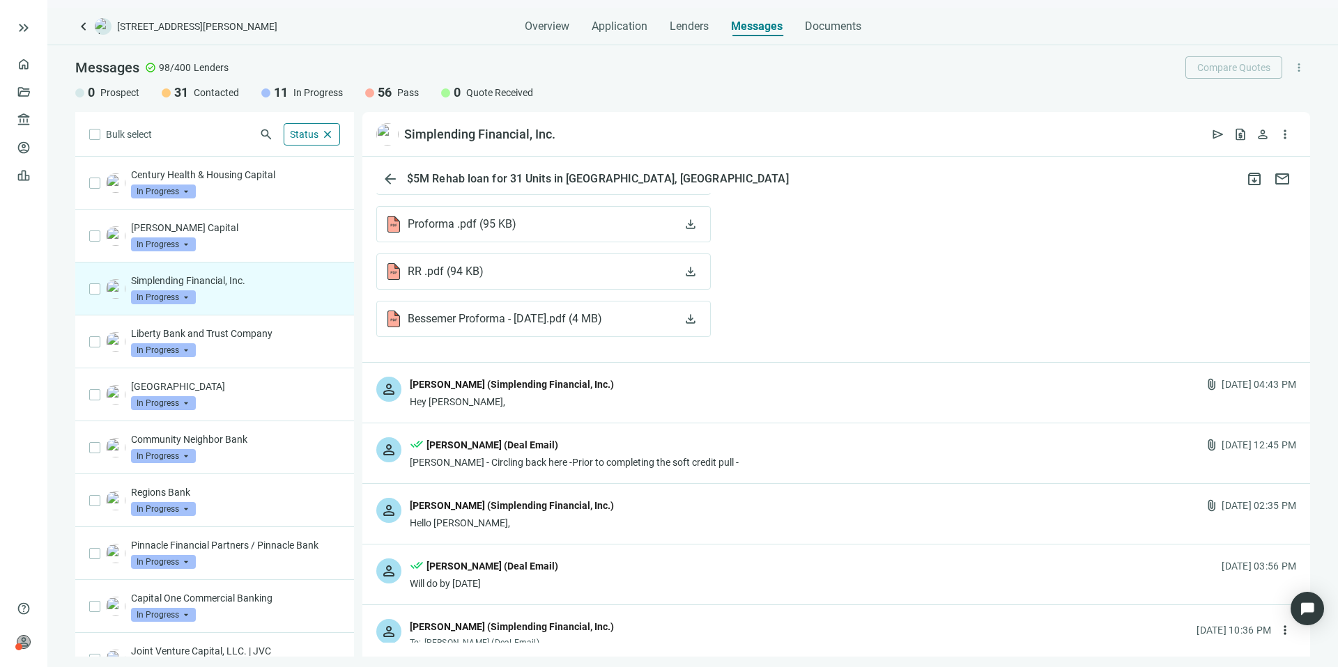
click at [620, 390] on div "person Moises Basilio (Simplending Financial, Inc.) Hey Kevin, attach_file 08.0…" at bounding box center [836, 393] width 948 height 60
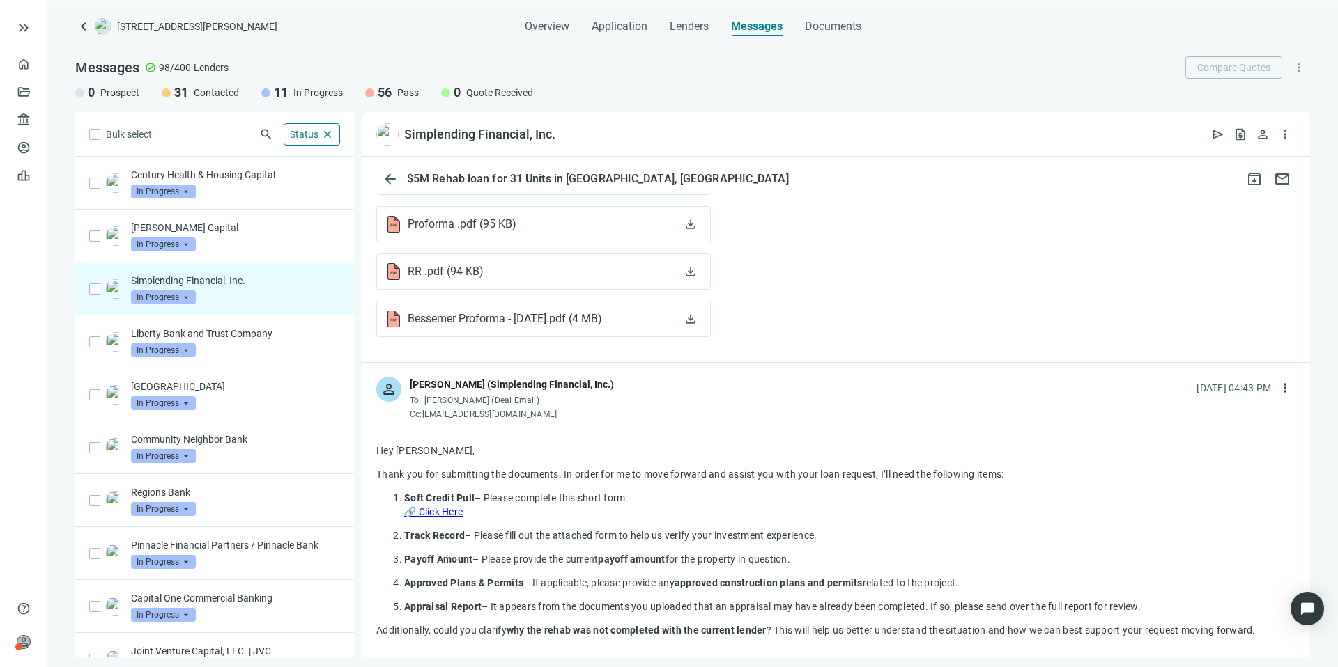
scroll to position [937, 0]
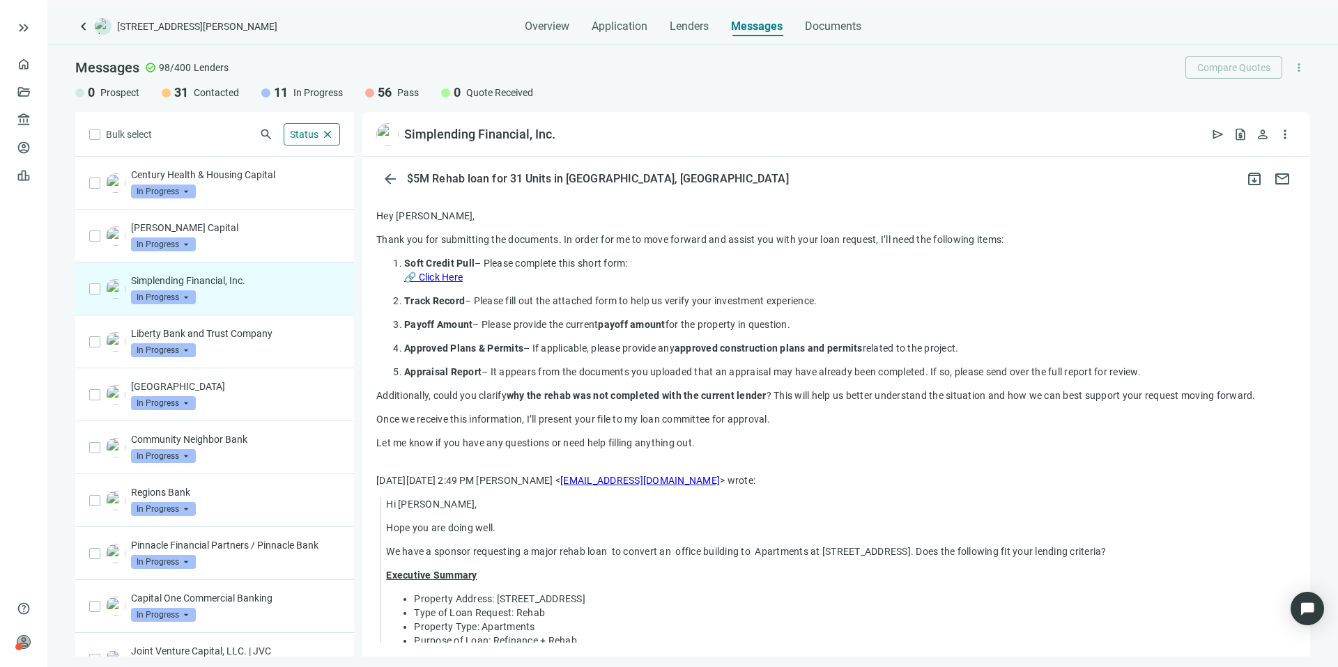
click at [452, 277] on link "🔗 Click Here" at bounding box center [433, 277] width 59 height 11
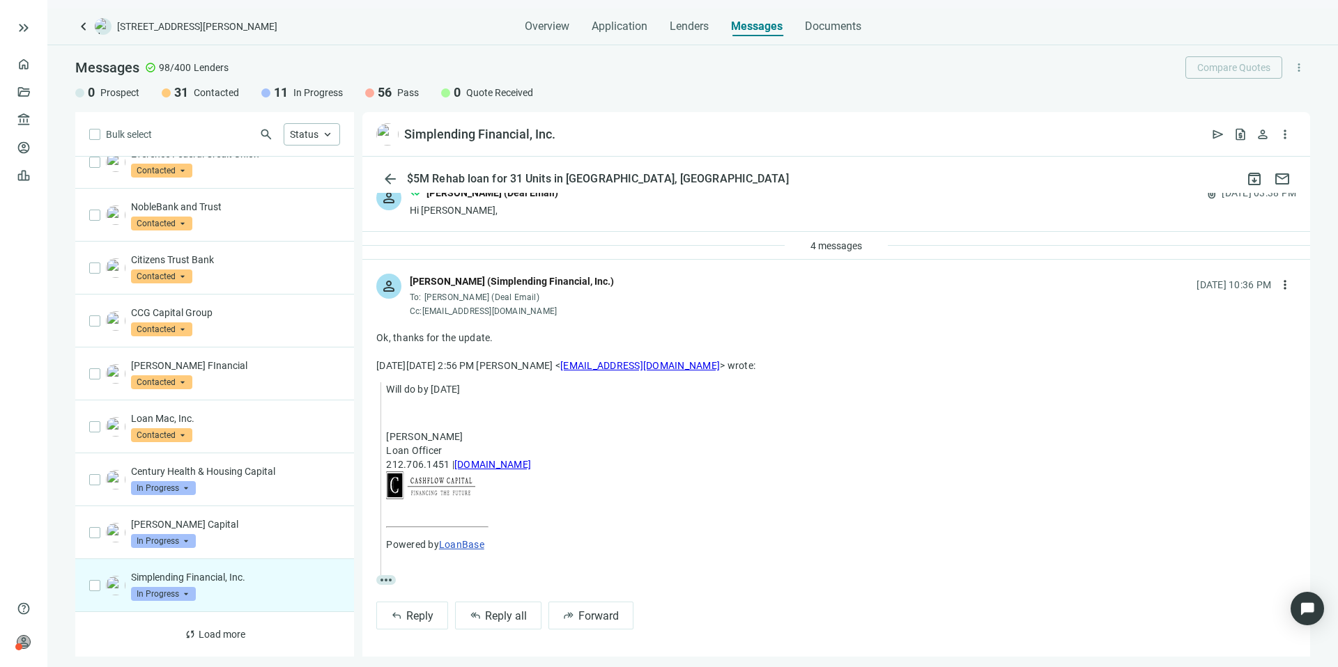
scroll to position [22, 0]
click at [516, 619] on span "Reply all" at bounding box center [506, 615] width 42 height 13
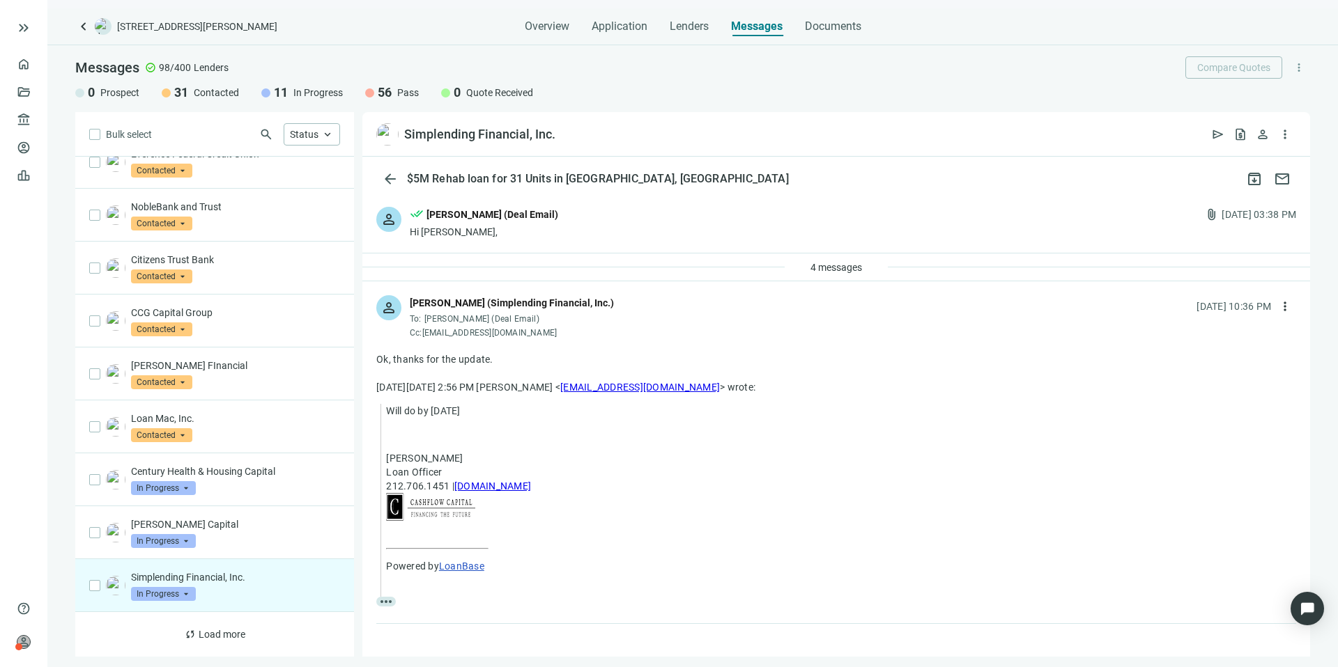
scroll to position [0, 0]
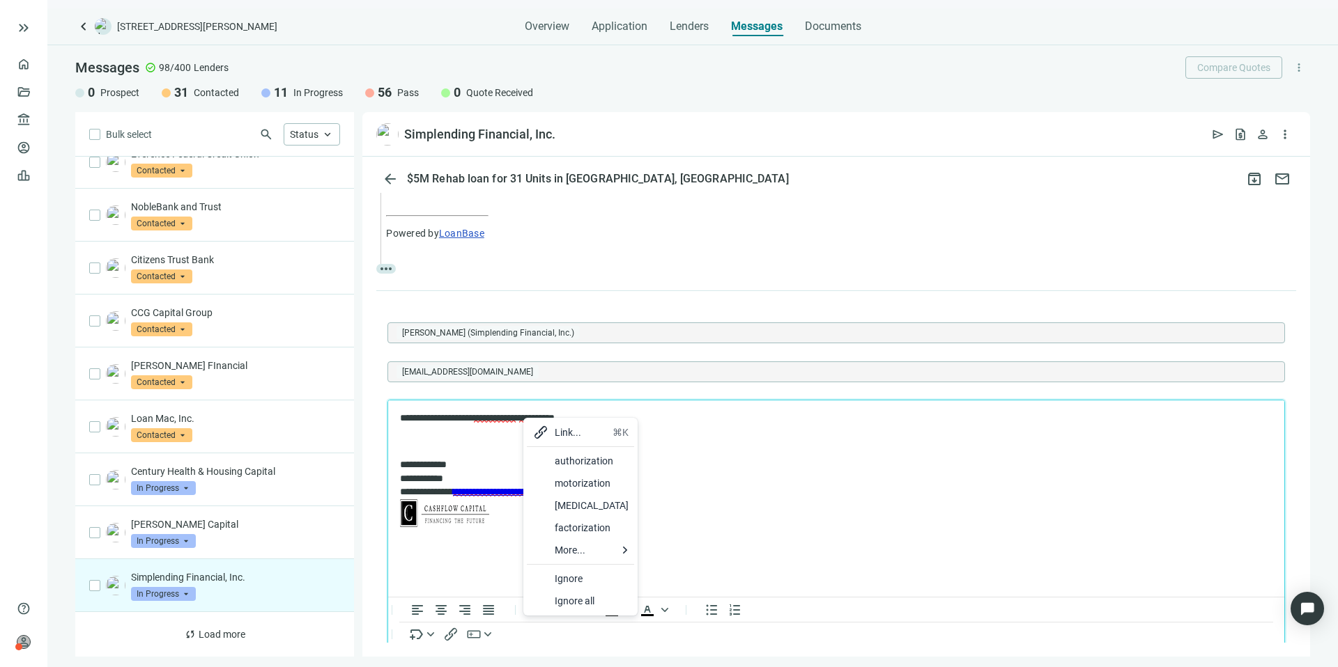
click at [547, 459] on div at bounding box center [540, 461] width 17 height 17
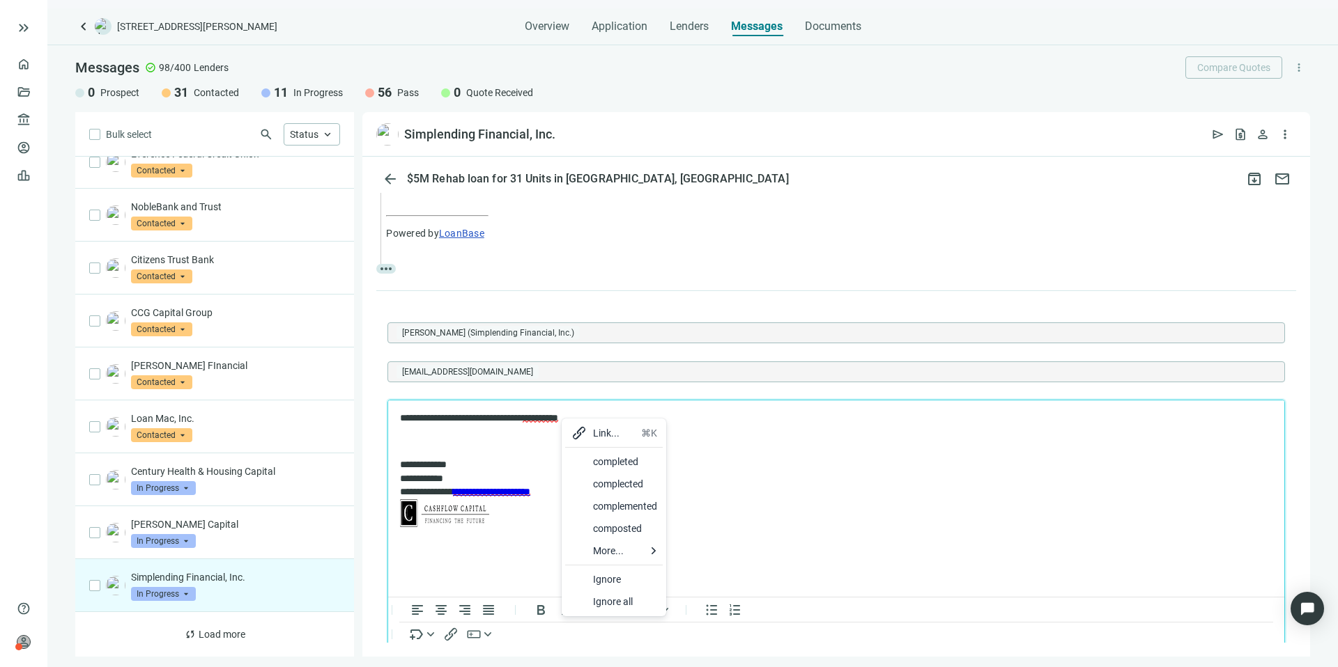
click at [580, 457] on div at bounding box center [579, 462] width 17 height 17
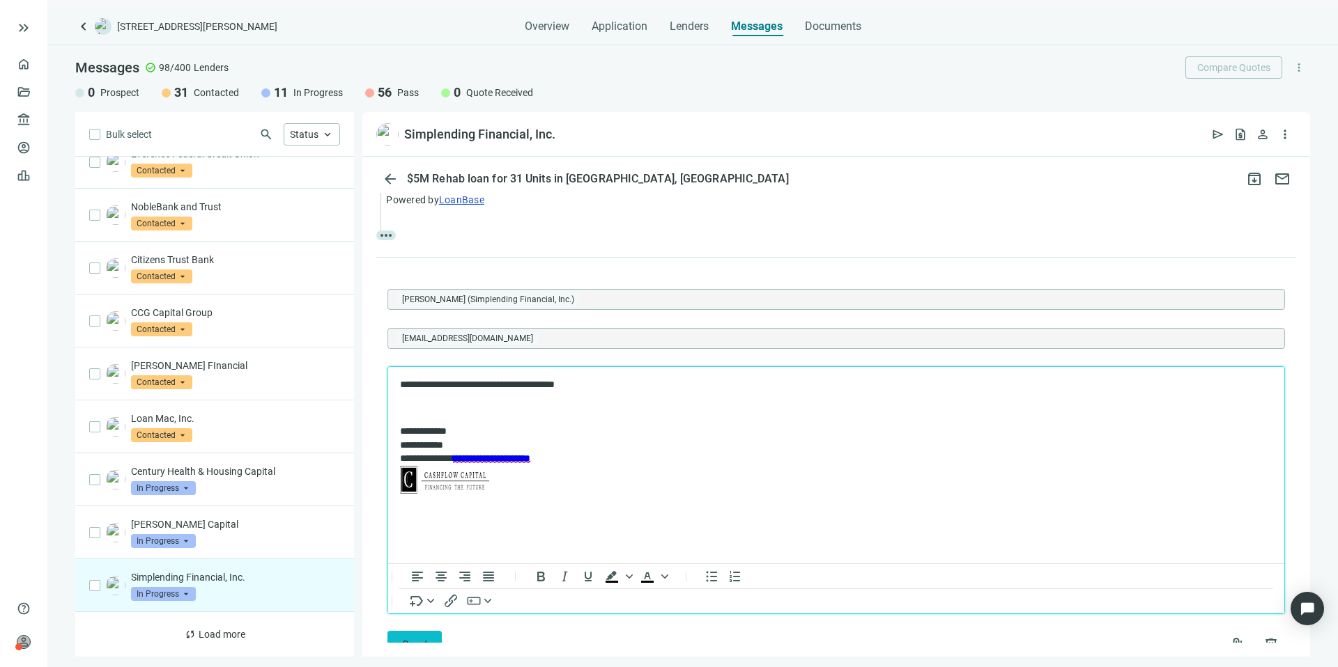
scroll to position [408, 0]
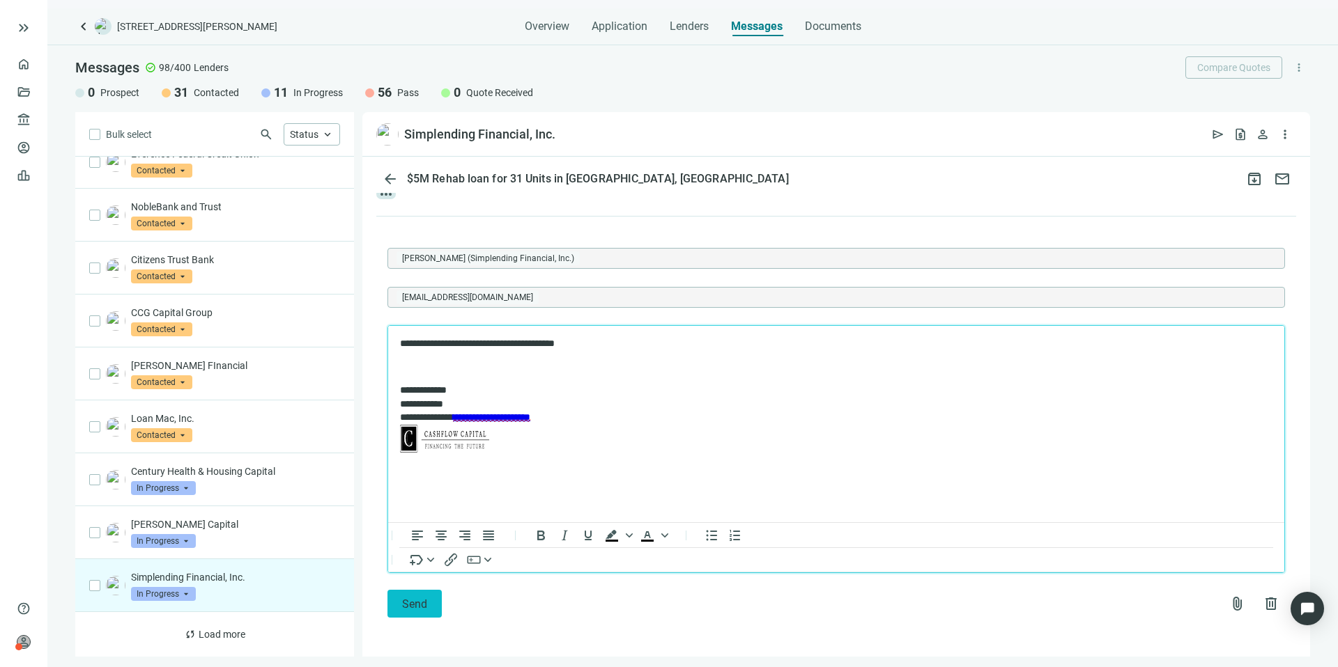
click at [432, 601] on button "Send" at bounding box center [414, 604] width 54 height 28
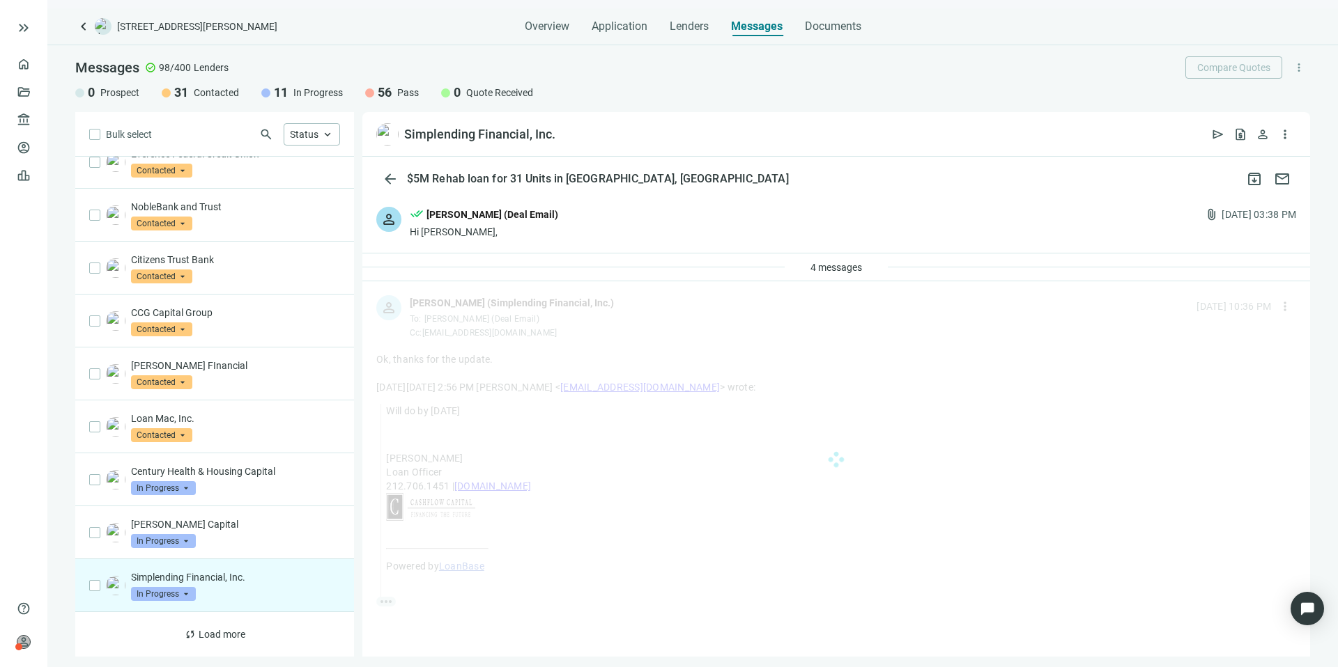
scroll to position [0, 0]
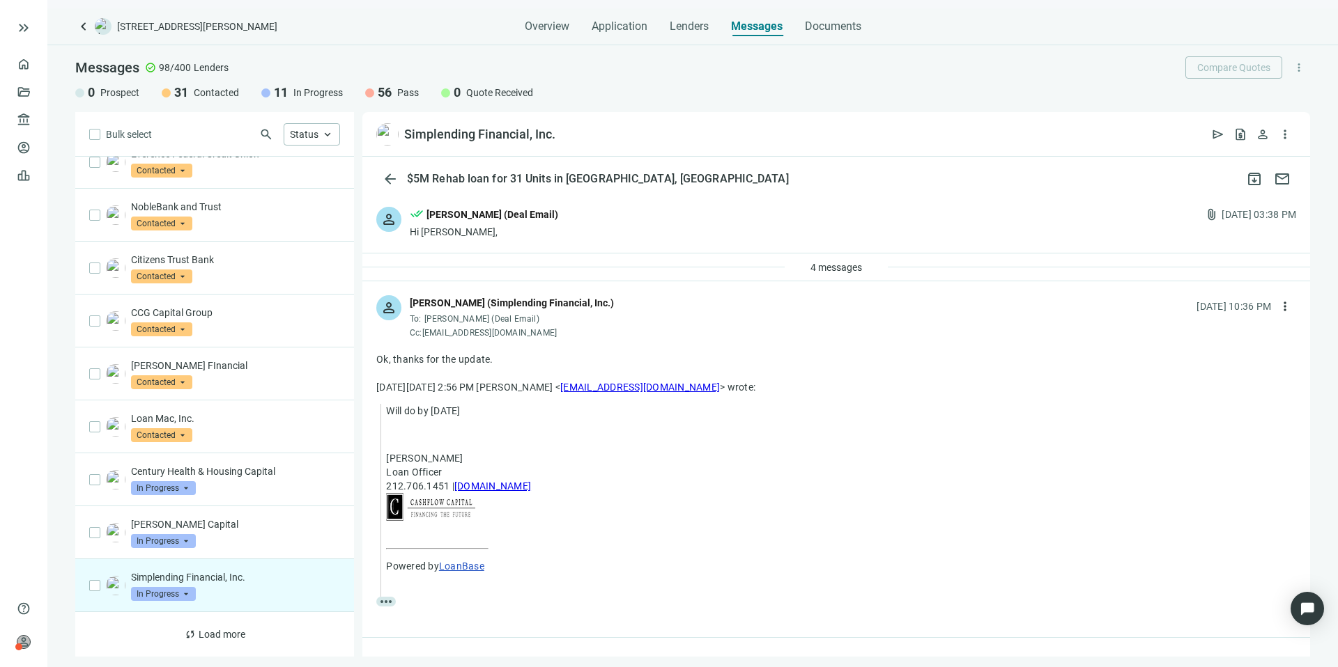
click at [570, 263] on div "4 messages" at bounding box center [836, 268] width 948 height 28
click at [810, 268] on span "4 messages" at bounding box center [836, 267] width 52 height 11
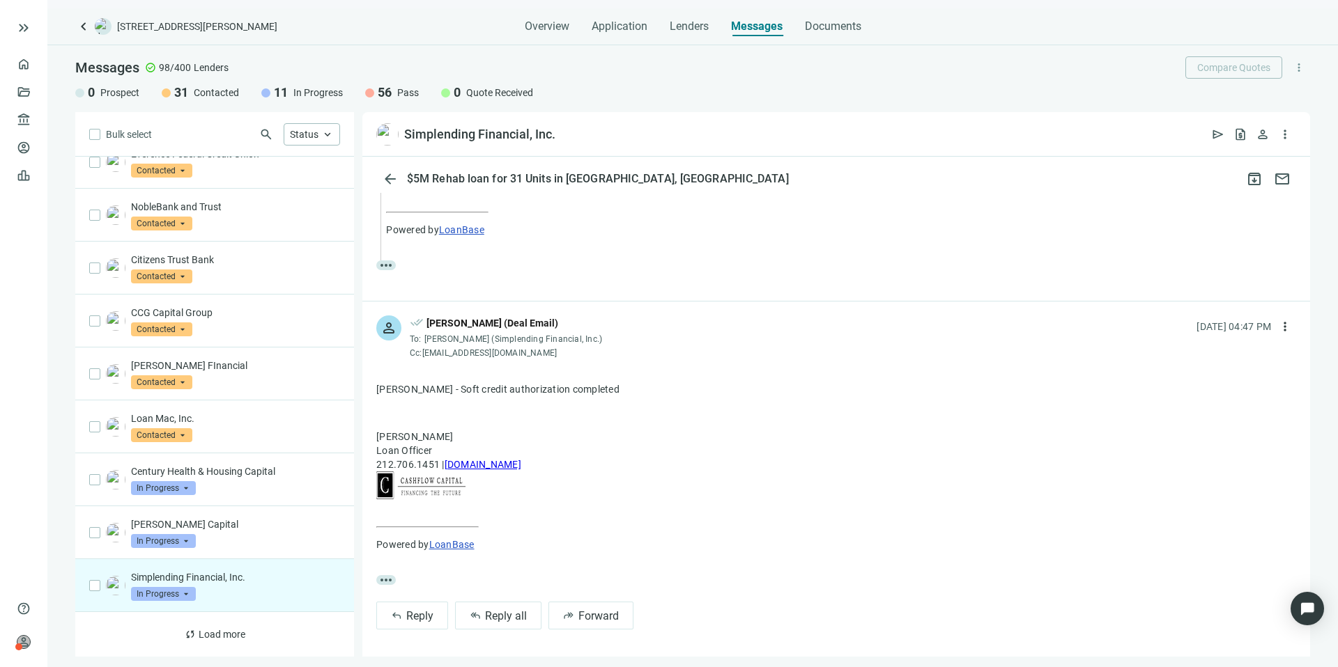
scroll to position [552, 0]
